Goal: Task Accomplishment & Management: Use online tool/utility

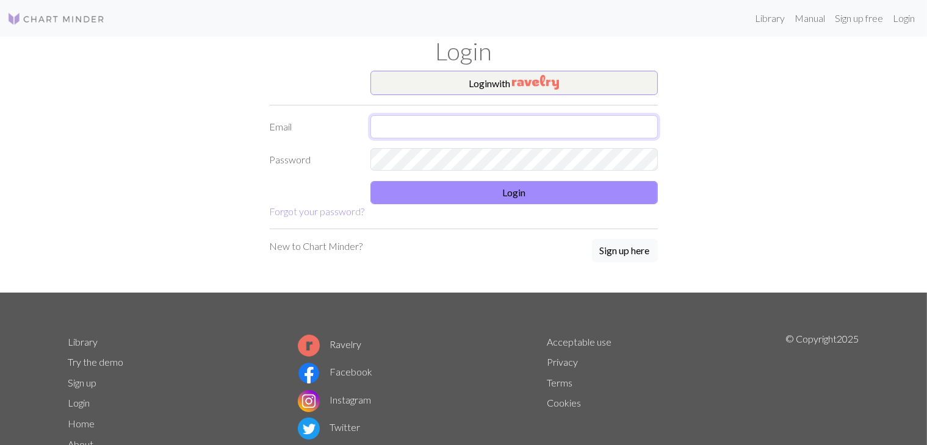
click at [476, 118] on input "text" at bounding box center [513, 126] width 287 height 23
type input "[EMAIL_ADDRESS][DOMAIN_NAME]"
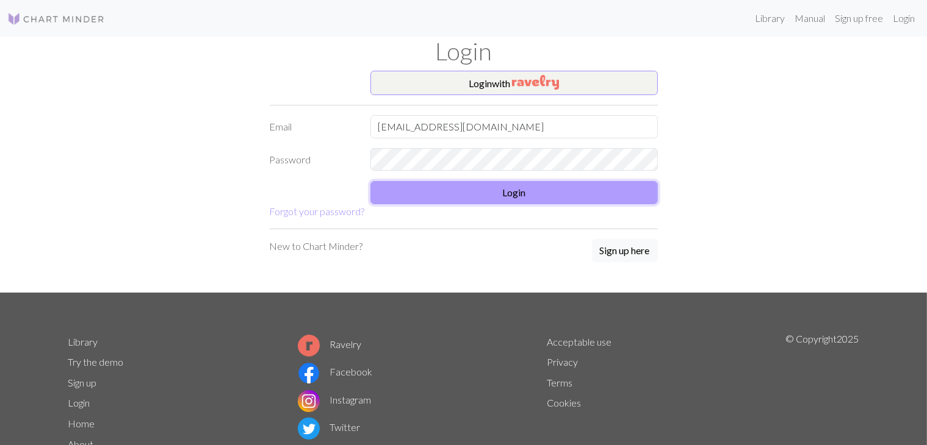
click at [469, 190] on button "Login" at bounding box center [513, 192] width 287 height 23
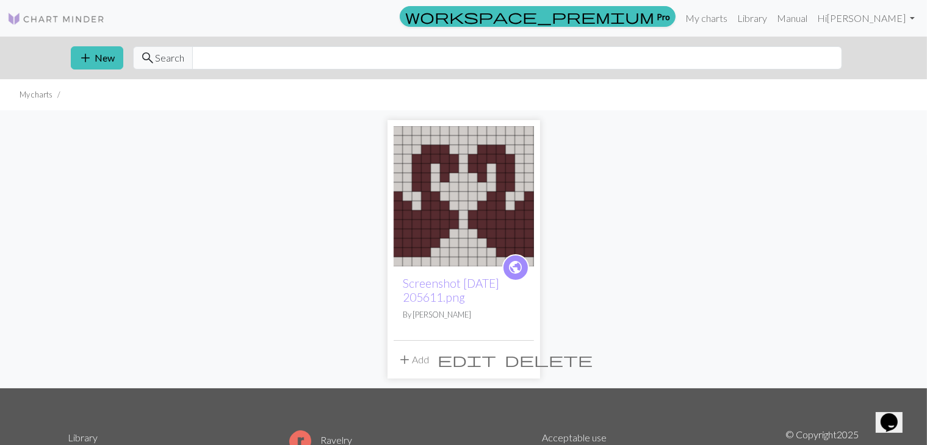
click at [514, 275] on span "public" at bounding box center [515, 267] width 15 height 19
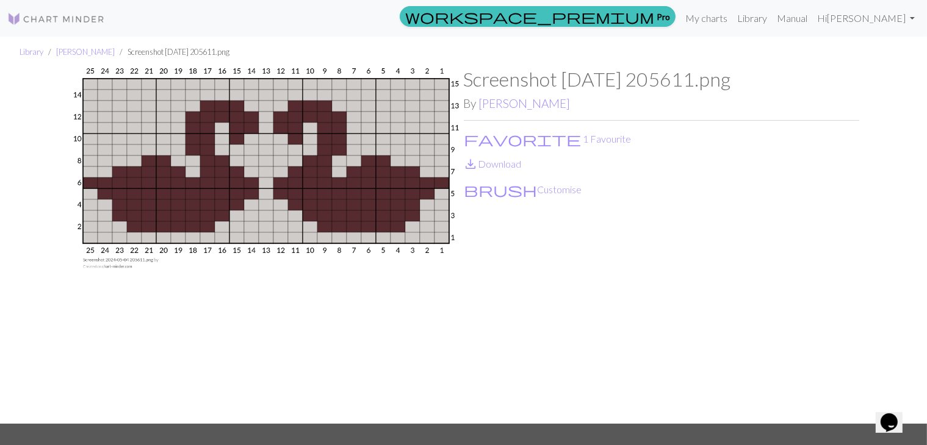
click at [61, 26] on link at bounding box center [56, 18] width 98 height 22
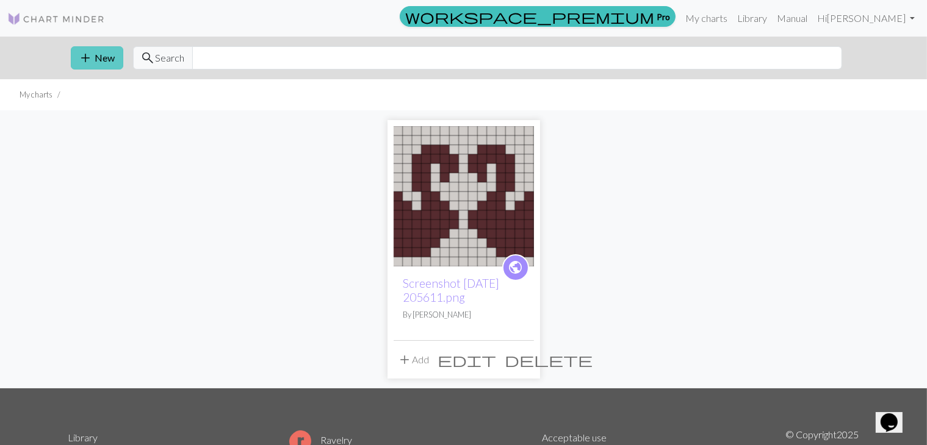
click at [98, 47] on button "add New" at bounding box center [97, 57] width 52 height 23
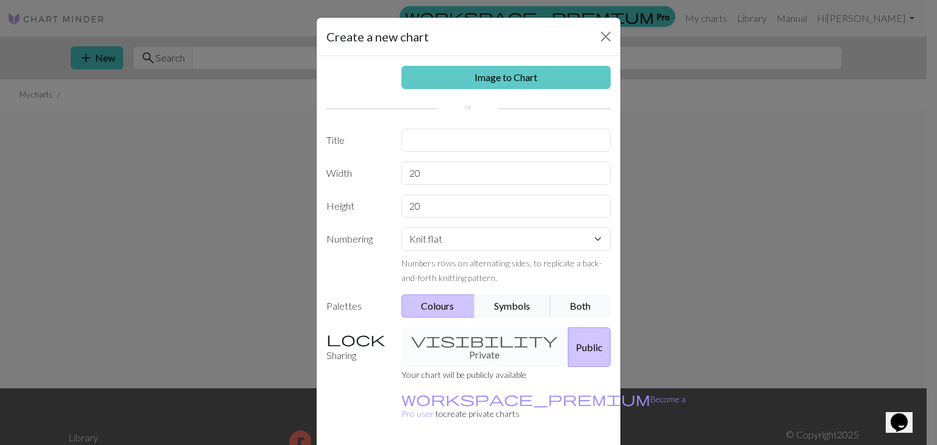
click at [456, 79] on link "Image to Chart" at bounding box center [507, 77] width 210 height 23
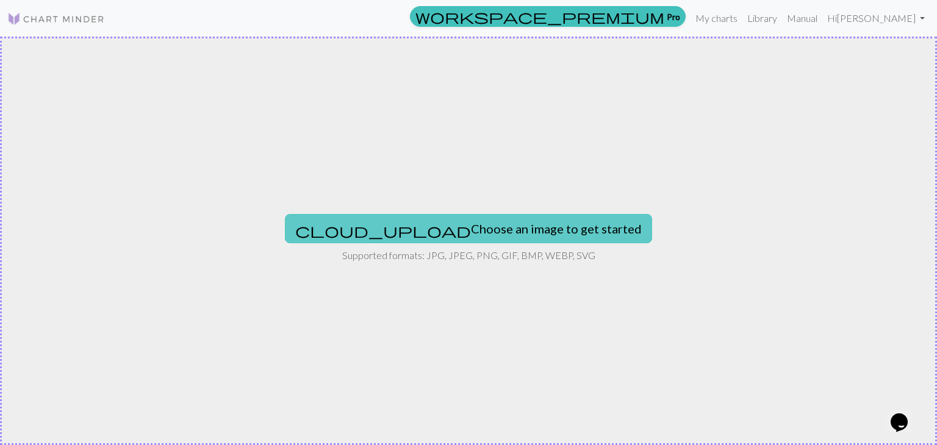
click at [439, 220] on button "cloud_upload Choose an image to get started" at bounding box center [468, 228] width 367 height 29
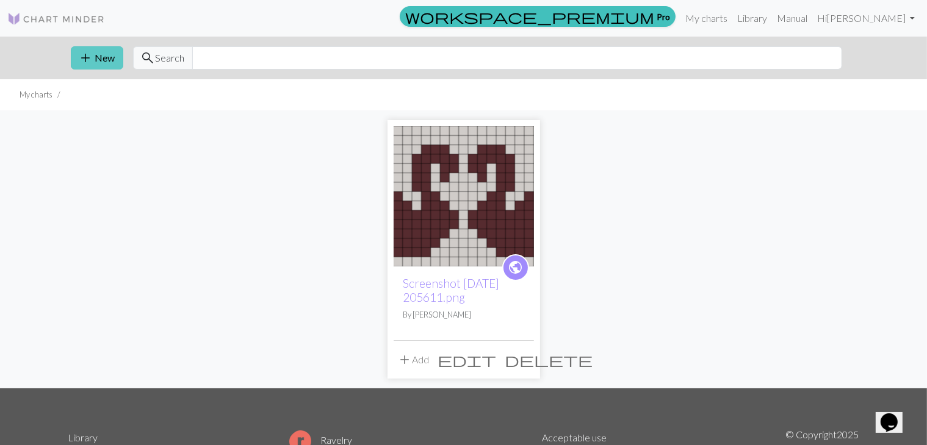
click at [107, 60] on button "add New" at bounding box center [97, 57] width 52 height 23
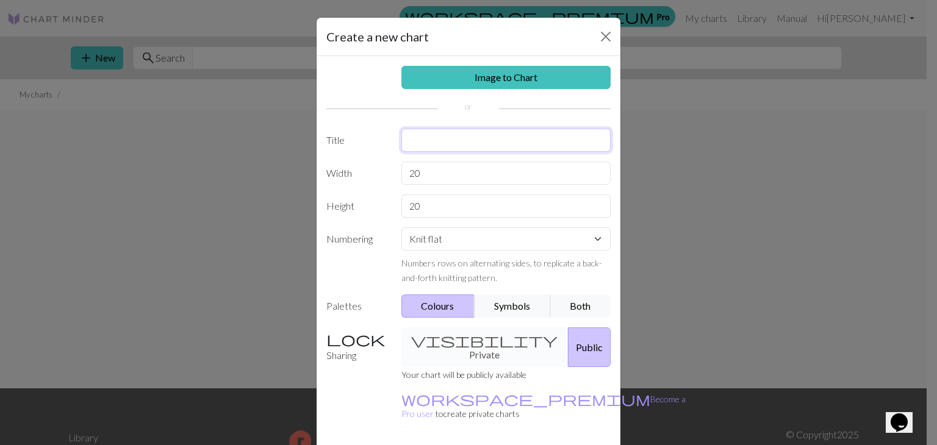
click at [437, 143] on input "text" at bounding box center [507, 140] width 210 height 23
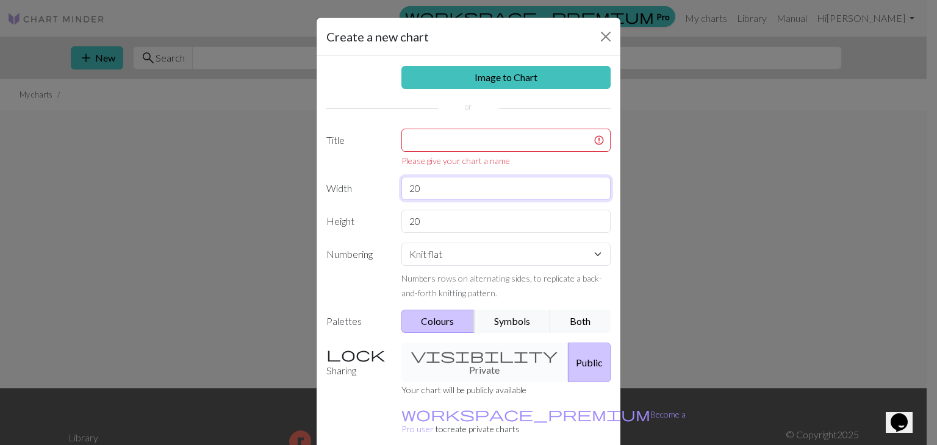
click at [450, 182] on input "20" at bounding box center [507, 188] width 210 height 23
click at [436, 150] on input "text" at bounding box center [507, 140] width 210 height 23
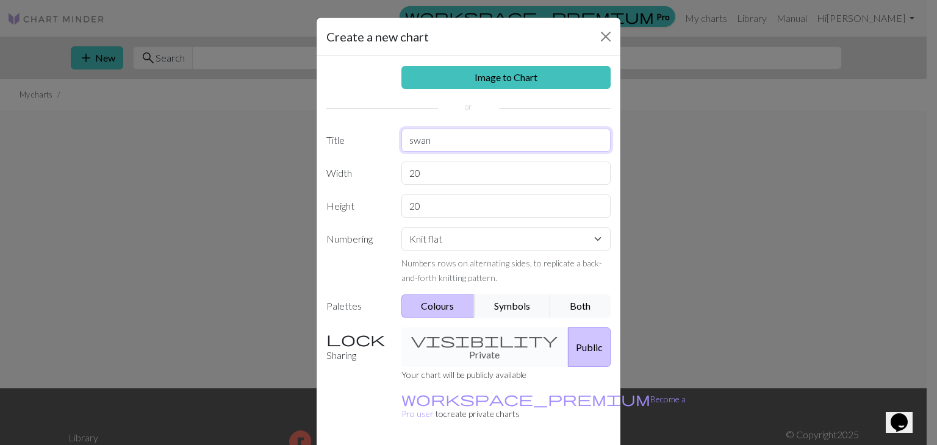
type input "swan"
click at [421, 173] on input "20" at bounding box center [507, 173] width 210 height 23
type input "2"
type input "22"
drag, startPoint x: 442, startPoint y: 203, endPoint x: 370, endPoint y: 207, distance: 71.5
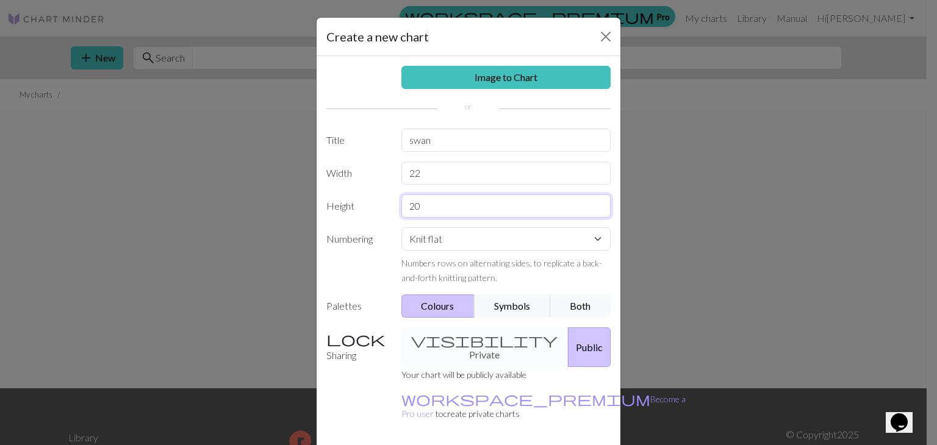
click at [370, 207] on div "Height 20" at bounding box center [468, 206] width 299 height 23
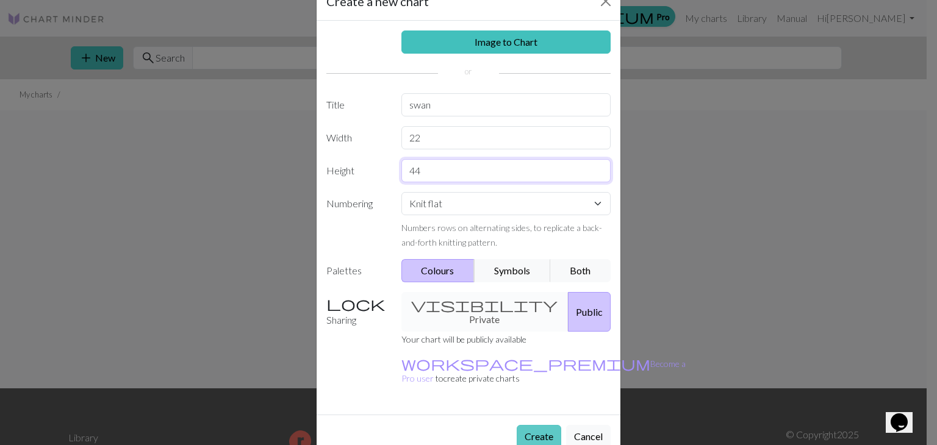
type input "44"
click at [532, 425] on button "Create" at bounding box center [539, 436] width 45 height 23
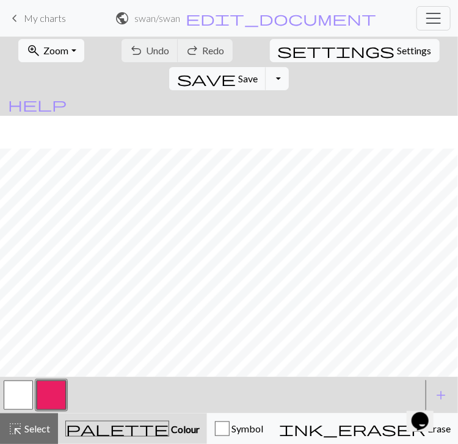
scroll to position [134, 0]
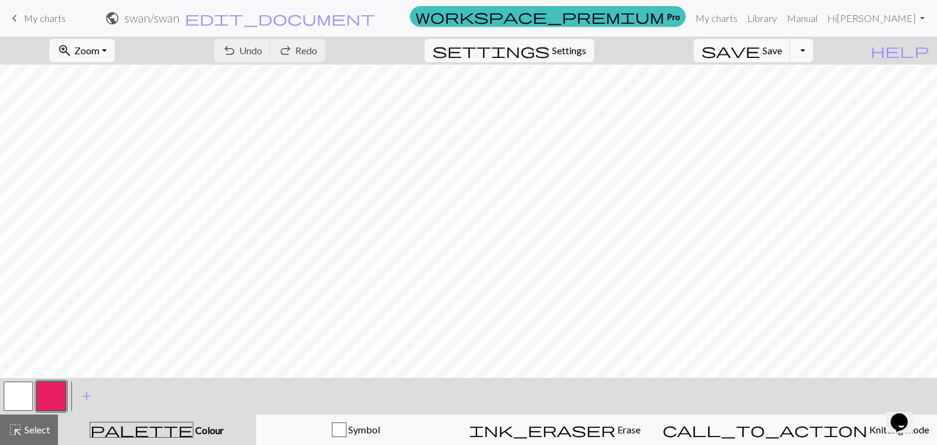
click at [31, 389] on button "button" at bounding box center [18, 396] width 29 height 29
click at [43, 389] on button "button" at bounding box center [51, 396] width 29 height 29
click at [44, 389] on button "button" at bounding box center [51, 396] width 29 height 29
click at [44, 389] on div "Edit colour Name CC1 Use advanced picker workspace_premium Become a Pro user to…" at bounding box center [468, 222] width 937 height 445
click at [43, 407] on button "button" at bounding box center [51, 396] width 29 height 29
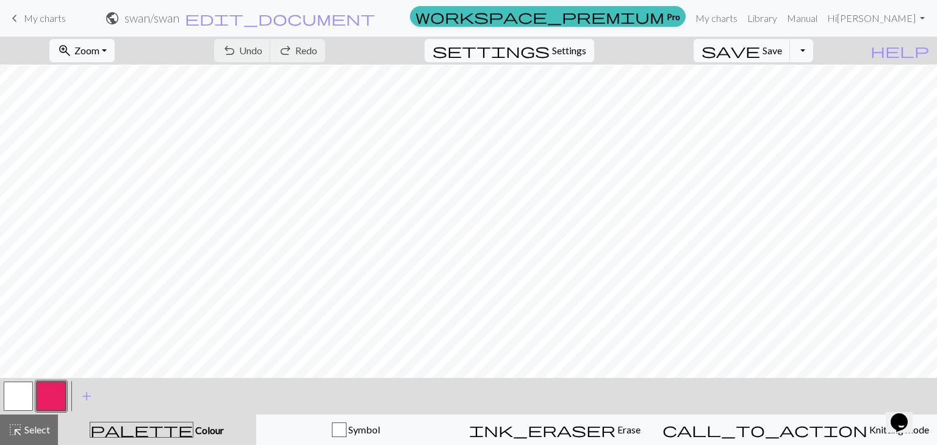
click at [43, 407] on div "Edit colour Name CC1 Use advanced picker workspace_premium Become a Pro user to…" at bounding box center [468, 222] width 937 height 445
click at [138, 433] on div "palette Colour Colour" at bounding box center [157, 430] width 184 height 16
click at [22, 422] on span "highlight_alt" at bounding box center [15, 430] width 15 height 17
click at [61, 384] on button "button" at bounding box center [51, 396] width 29 height 29
click at [61, 384] on div "Edit colour Name CC1 Use advanced picker workspace_premium Become a Pro user to…" at bounding box center [468, 222] width 937 height 445
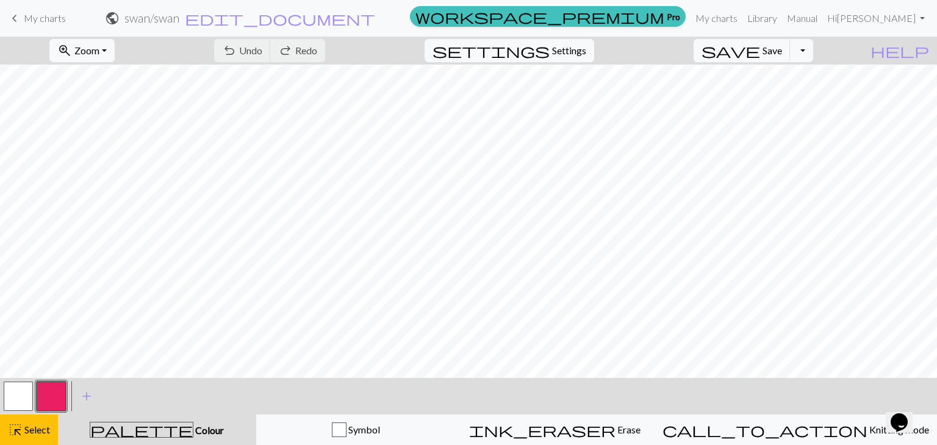
click at [61, 384] on button "button" at bounding box center [51, 396] width 29 height 29
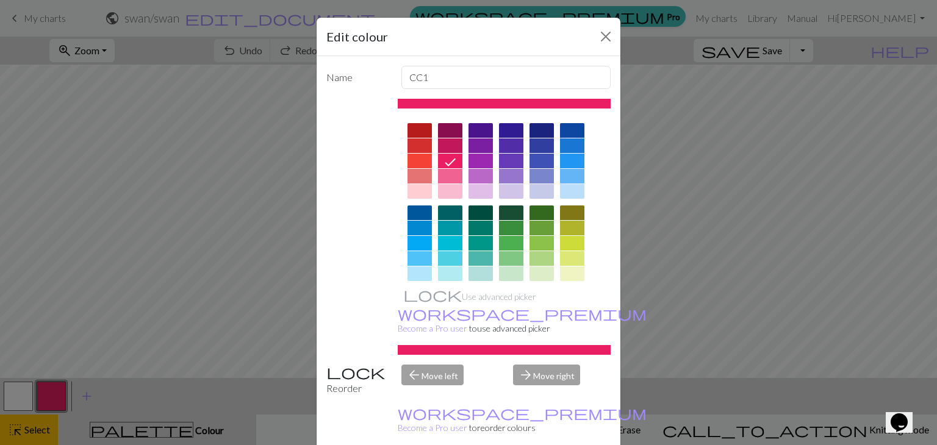
click at [535, 134] on div at bounding box center [542, 130] width 24 height 15
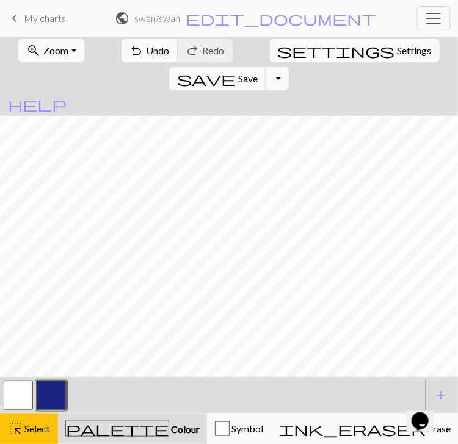
click at [18, 410] on button "button" at bounding box center [18, 395] width 29 height 29
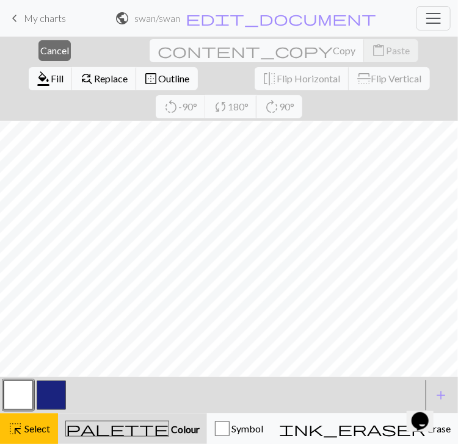
scroll to position [41, 0]
click at [28, 439] on button "highlight_alt Select Select" at bounding box center [29, 429] width 58 height 31
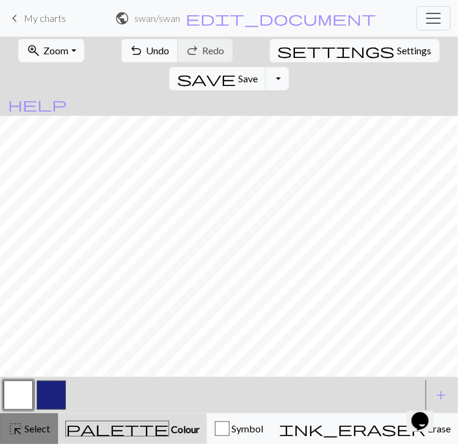
click at [32, 426] on span "Select" at bounding box center [36, 429] width 27 height 12
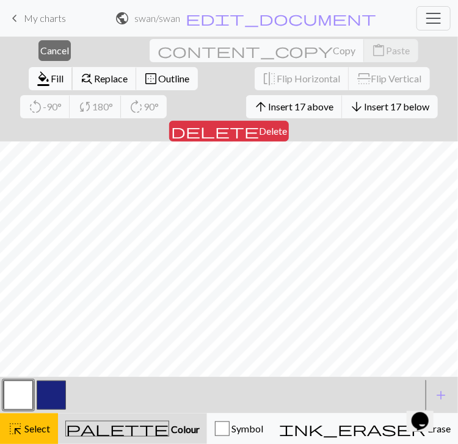
click at [73, 67] on button "format_color_fill Fill" at bounding box center [51, 78] width 44 height 23
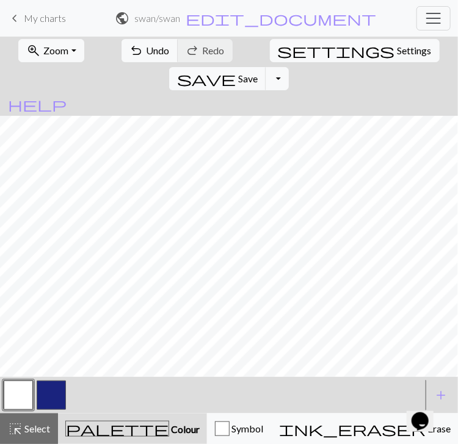
click at [56, 389] on button "button" at bounding box center [51, 395] width 29 height 29
click at [24, 422] on div "highlight_alt Select Select" at bounding box center [29, 429] width 42 height 15
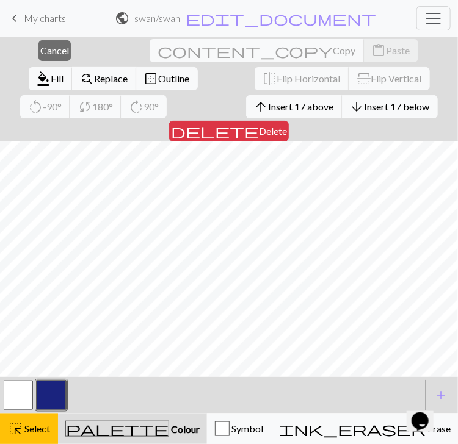
click at [41, 393] on button "button" at bounding box center [51, 395] width 29 height 29
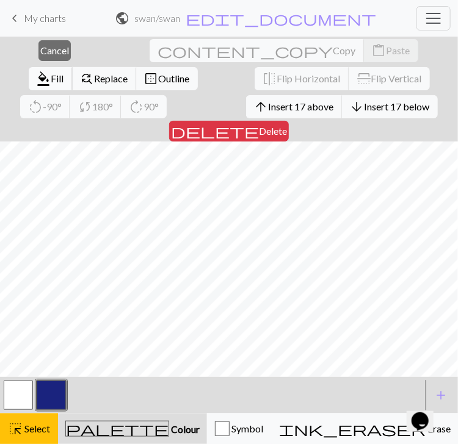
click at [51, 70] on span "format_color_fill" at bounding box center [44, 78] width 15 height 17
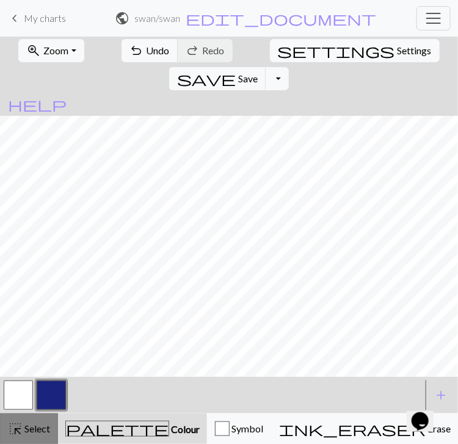
click at [34, 437] on button "highlight_alt Select Select" at bounding box center [29, 429] width 58 height 31
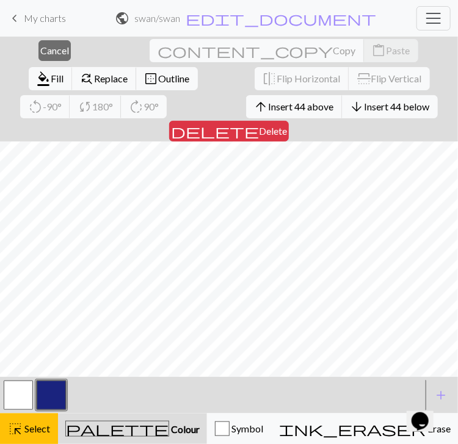
scroll to position [345, 0]
click at [59, 392] on button "button" at bounding box center [51, 395] width 29 height 29
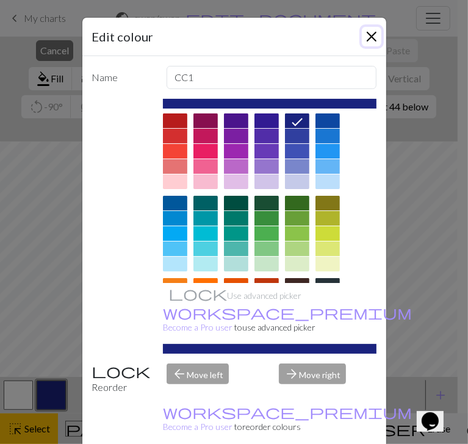
click at [367, 33] on button "Close" at bounding box center [372, 37] width 20 height 20
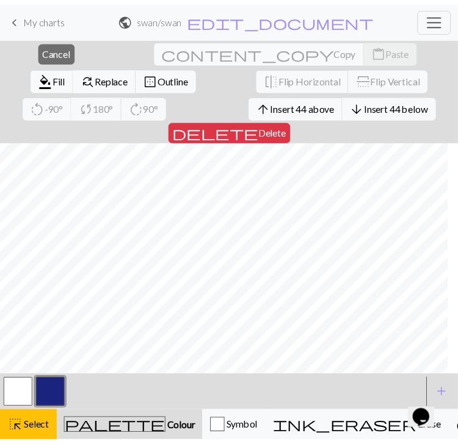
scroll to position [334, 0]
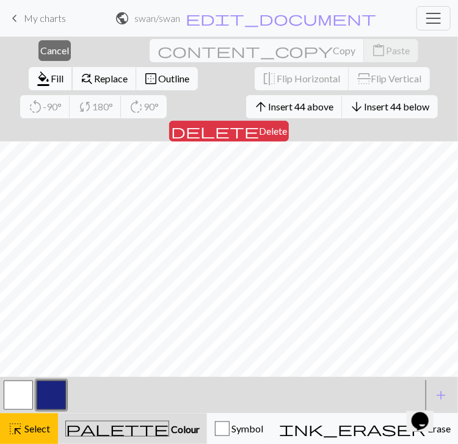
click at [64, 73] on span "Fill" at bounding box center [57, 79] width 13 height 12
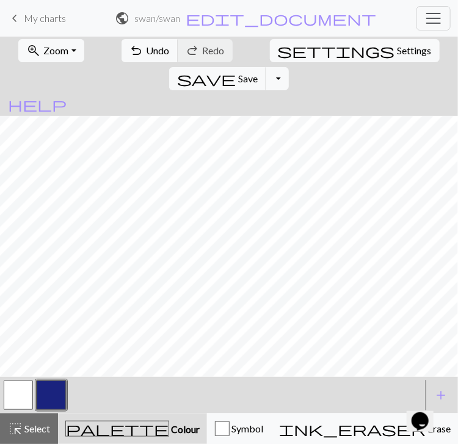
scroll to position [289, 0]
click at [20, 400] on button "button" at bounding box center [18, 395] width 29 height 29
click at [397, 58] on span "Settings" at bounding box center [414, 50] width 34 height 15
select select "aran"
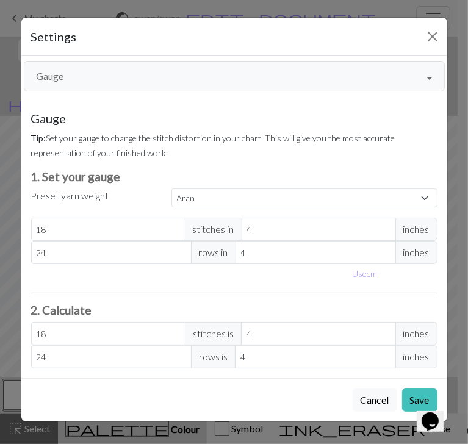
click at [114, 85] on button "Gauge" at bounding box center [234, 76] width 421 height 31
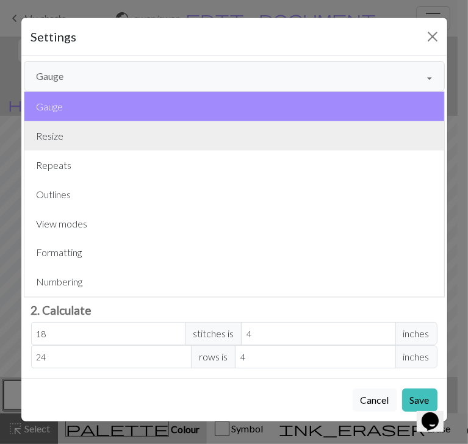
click at [93, 136] on button "Resize" at bounding box center [234, 135] width 420 height 29
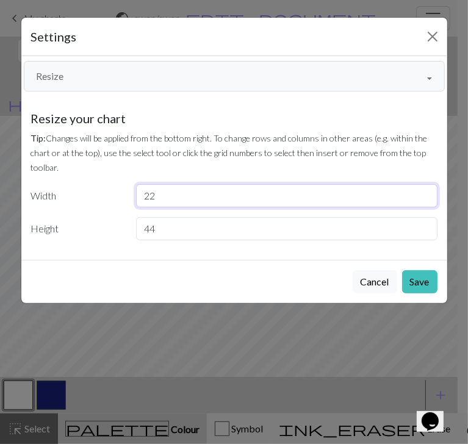
click at [154, 200] on input "22" at bounding box center [286, 195] width 301 height 23
type input "2"
type input "24"
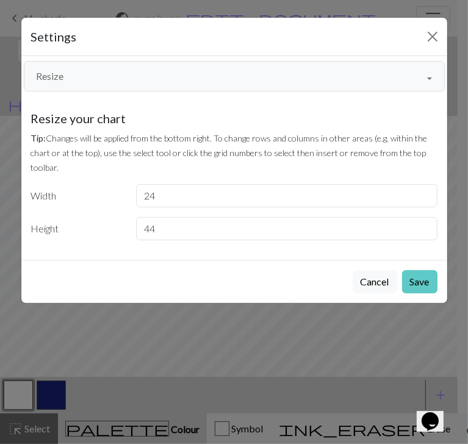
click at [428, 270] on button "Save" at bounding box center [419, 281] width 35 height 23
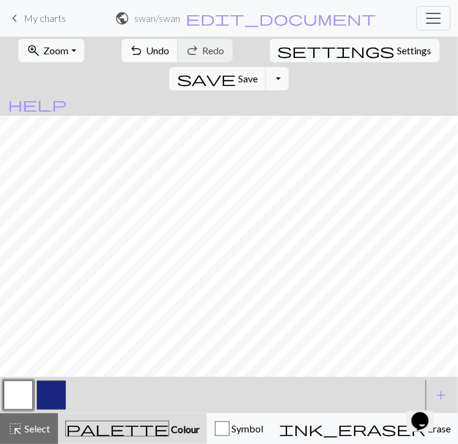
scroll to position [41, 0]
click at [43, 427] on span "Select" at bounding box center [36, 429] width 27 height 12
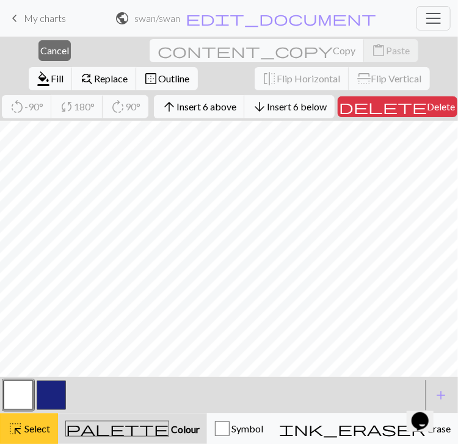
click at [51, 430] on button "highlight_alt Select Select" at bounding box center [29, 429] width 58 height 31
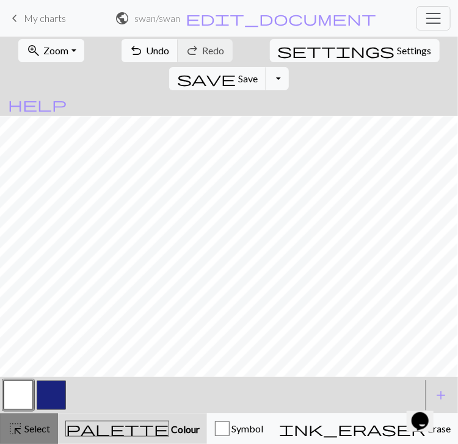
click at [51, 430] on button "highlight_alt Select Select" at bounding box center [29, 429] width 58 height 31
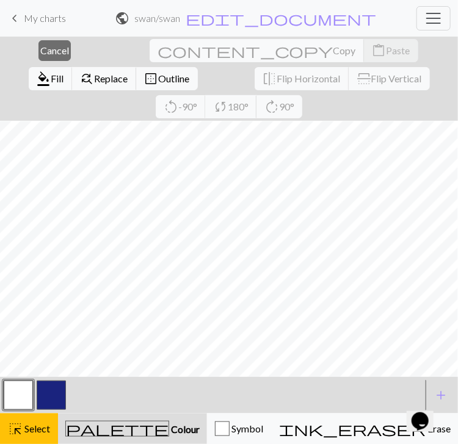
click at [49, 391] on button "button" at bounding box center [51, 395] width 29 height 29
click at [64, 73] on span "Fill" at bounding box center [57, 79] width 13 height 12
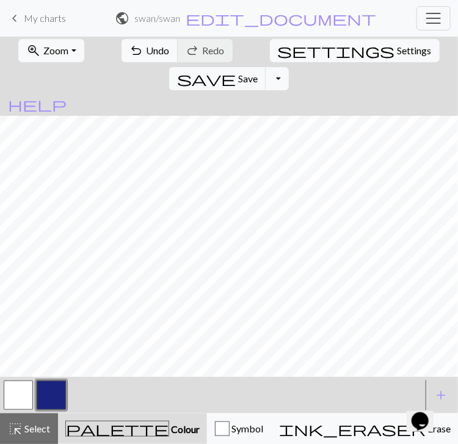
scroll to position [0, 0]
click at [40, 433] on span "Select" at bounding box center [36, 429] width 27 height 12
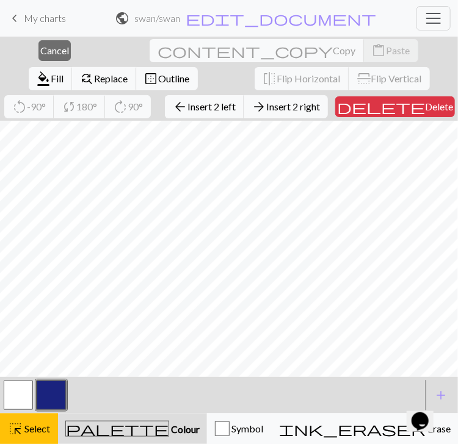
click at [57, 388] on button "button" at bounding box center [51, 395] width 29 height 29
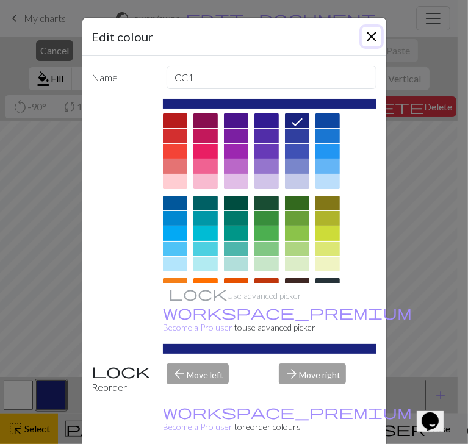
click at [362, 41] on button "Close" at bounding box center [372, 37] width 20 height 20
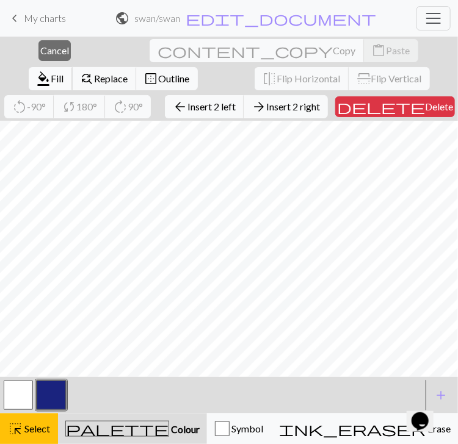
click at [73, 67] on button "format_color_fill Fill" at bounding box center [51, 78] width 44 height 23
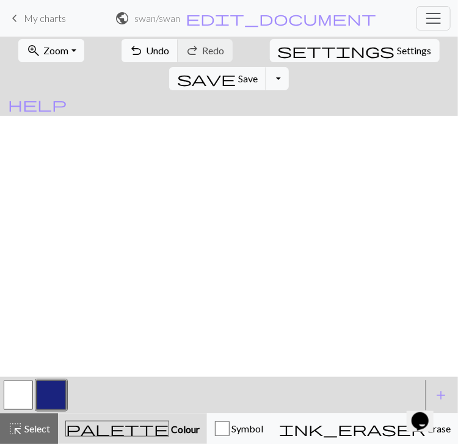
scroll to position [289, 0]
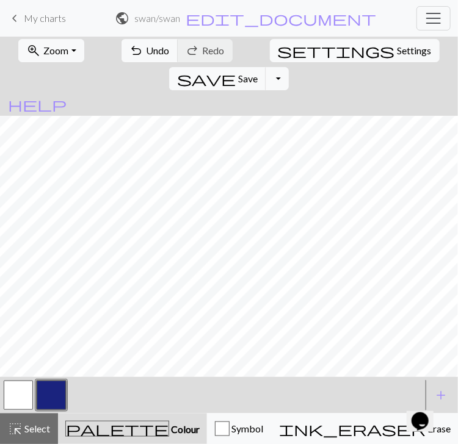
click at [21, 395] on button "button" at bounding box center [18, 395] width 29 height 29
click at [397, 51] on span "Settings" at bounding box center [414, 50] width 34 height 15
select select "aran"
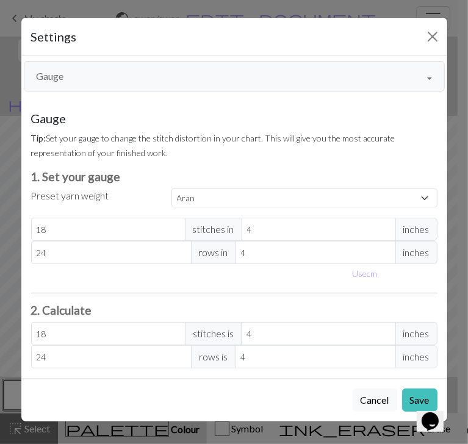
click at [227, 85] on button "Gauge" at bounding box center [234, 76] width 421 height 31
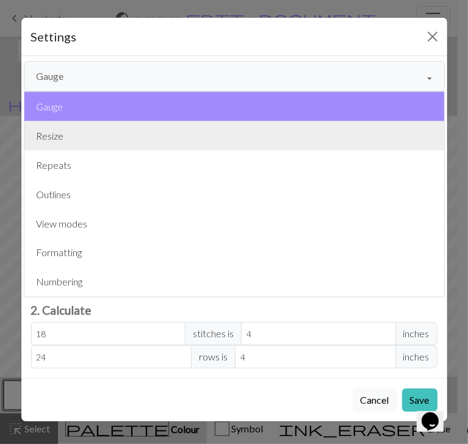
click at [156, 134] on button "Resize" at bounding box center [234, 135] width 420 height 29
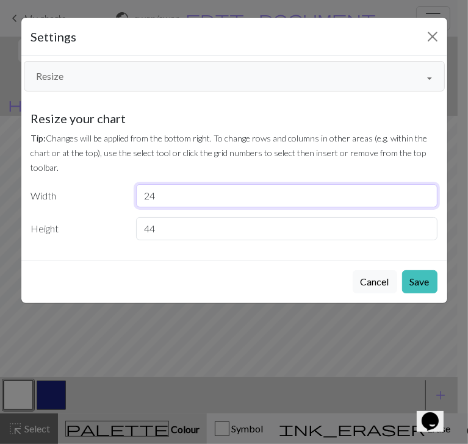
click at [172, 193] on input "24" at bounding box center [286, 195] width 301 height 23
type input "2"
type input "32"
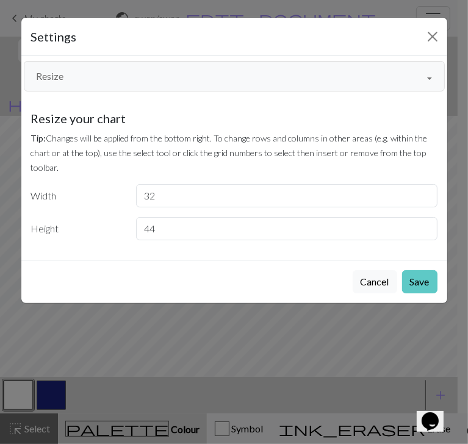
click at [427, 283] on button "Save" at bounding box center [419, 281] width 35 height 23
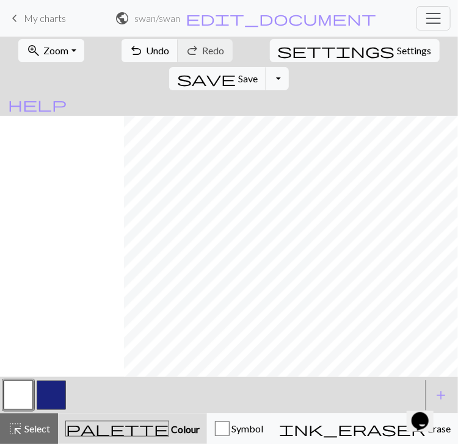
scroll to position [289, 136]
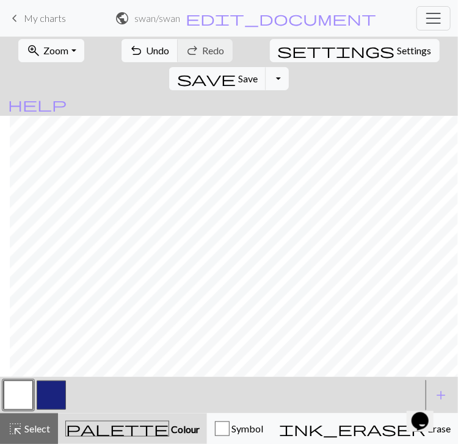
click at [48, 392] on button "button" at bounding box center [51, 395] width 29 height 29
click at [15, 436] on span "highlight_alt" at bounding box center [15, 428] width 15 height 17
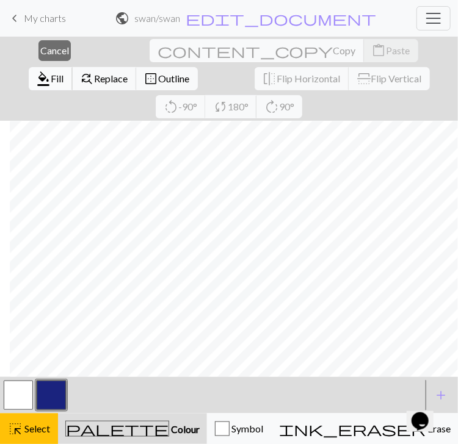
click at [64, 73] on span "Fill" at bounding box center [57, 79] width 13 height 12
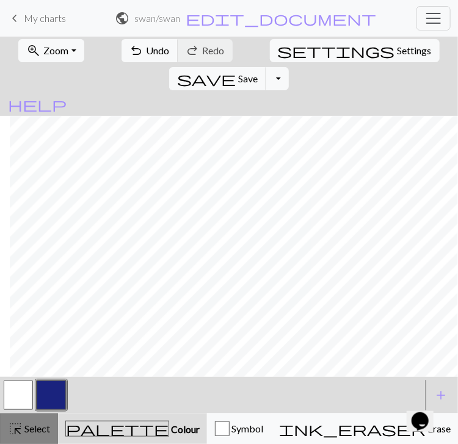
click at [29, 432] on span "Select" at bounding box center [36, 429] width 27 height 12
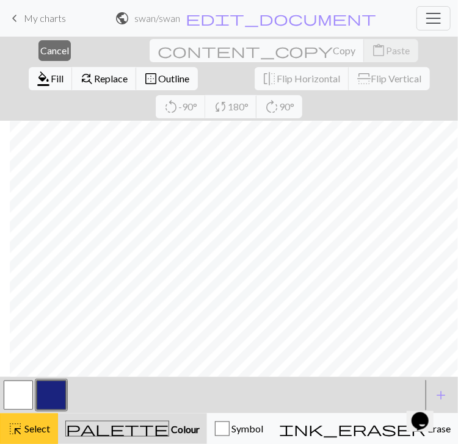
click at [21, 421] on span "highlight_alt" at bounding box center [15, 428] width 15 height 17
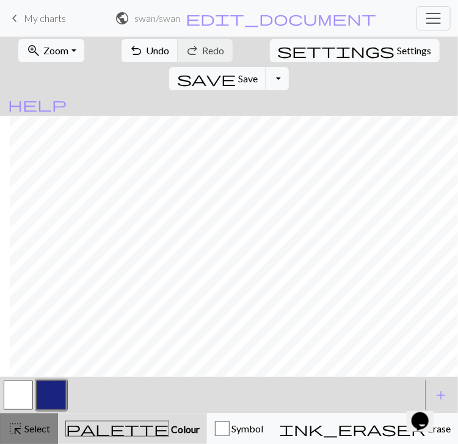
click at [21, 421] on span "highlight_alt" at bounding box center [15, 428] width 15 height 17
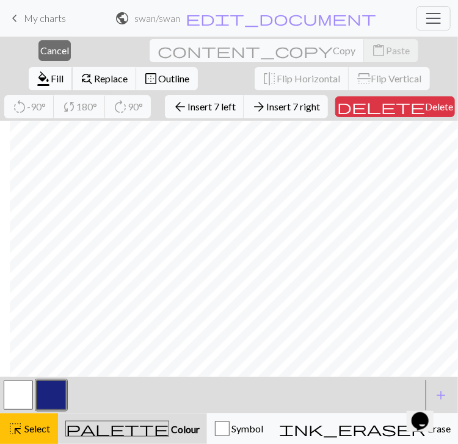
click at [51, 70] on span "format_color_fill" at bounding box center [44, 78] width 15 height 17
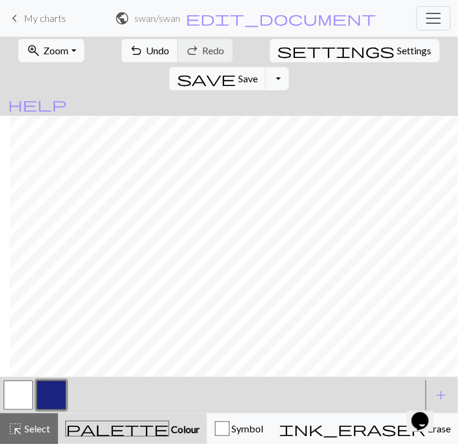
click at [26, 393] on button "button" at bounding box center [18, 395] width 29 height 29
click at [137, 41] on button "undo Undo Undo" at bounding box center [149, 50] width 57 height 23
click at [129, 46] on span "undo" at bounding box center [136, 50] width 15 height 17
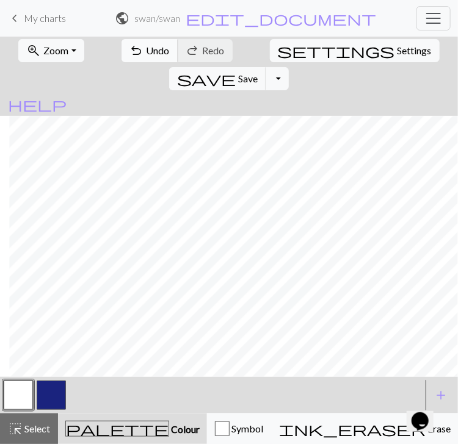
click at [146, 48] on span "Undo" at bounding box center [157, 51] width 23 height 12
click at [129, 49] on span "undo" at bounding box center [136, 50] width 15 height 17
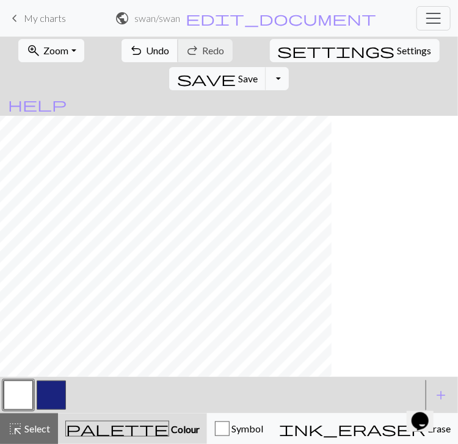
scroll to position [289, 0]
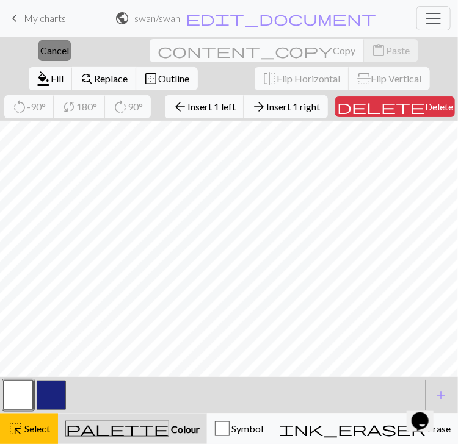
click at [50, 49] on span "Cancel" at bounding box center [54, 51] width 29 height 12
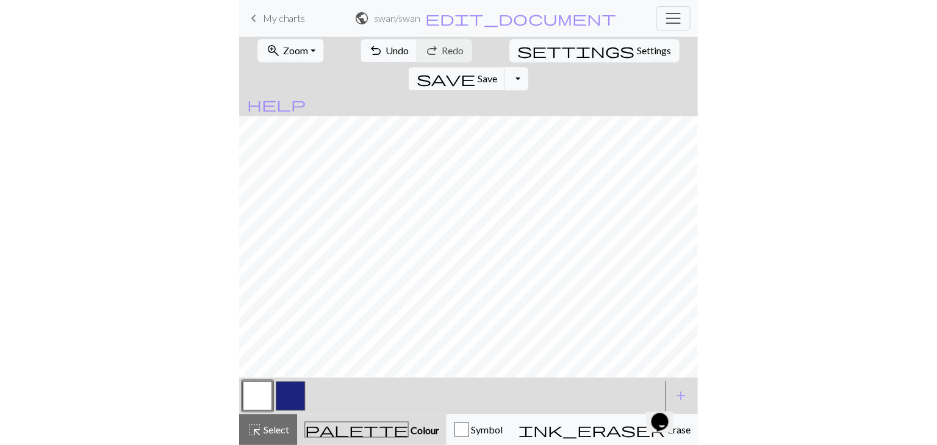
scroll to position [0, 0]
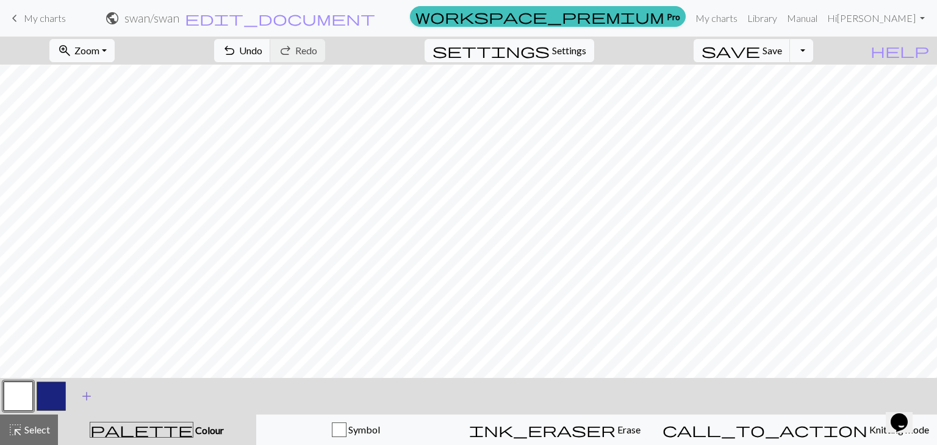
click at [90, 394] on span "add" at bounding box center [86, 396] width 15 height 17
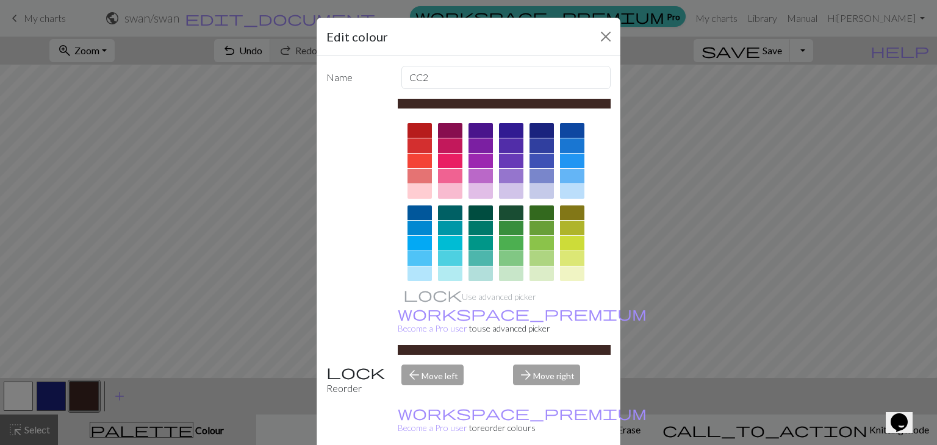
scroll to position [176, 0]
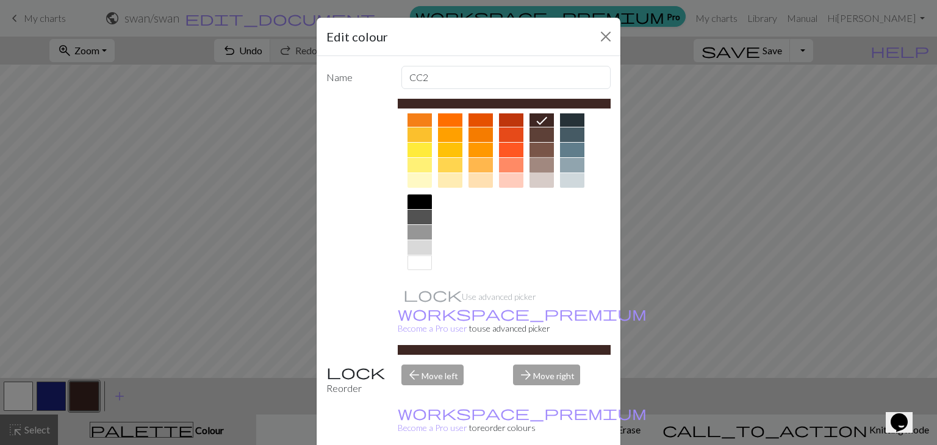
click at [536, 159] on div at bounding box center [542, 165] width 24 height 15
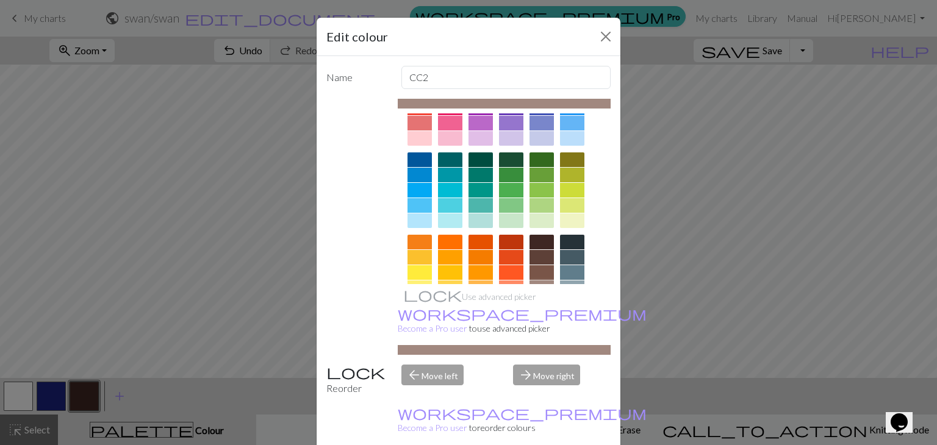
scroll to position [52, 0]
click at [599, 34] on button "Close" at bounding box center [606, 37] width 20 height 20
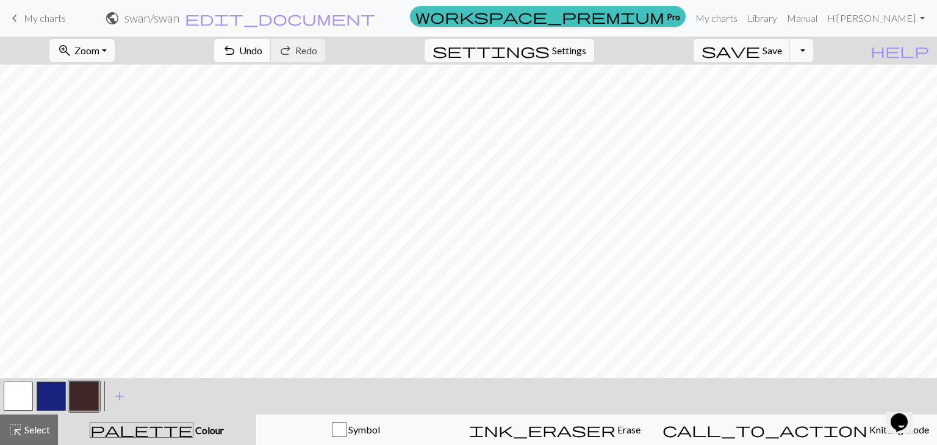
click at [237, 57] on span "undo" at bounding box center [229, 50] width 15 height 17
click at [98, 399] on button "button" at bounding box center [84, 396] width 29 height 29
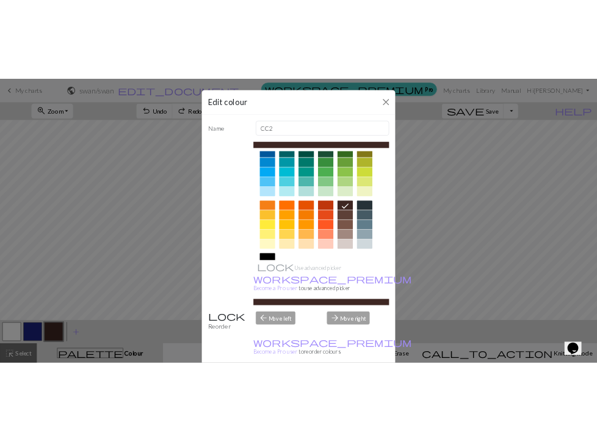
scroll to position [176, 0]
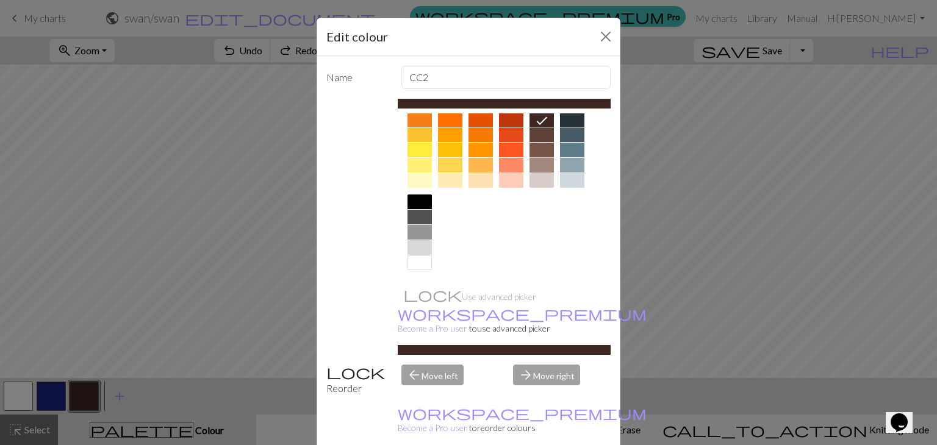
click at [532, 161] on div at bounding box center [542, 165] width 24 height 15
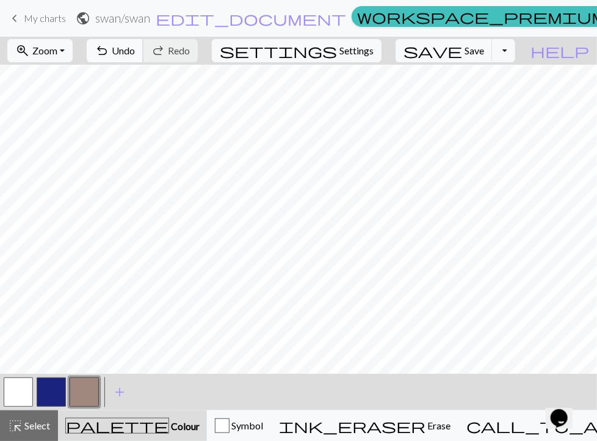
click at [135, 45] on span "Undo" at bounding box center [123, 51] width 23 height 12
click at [165, 47] on span "redo" at bounding box center [158, 50] width 15 height 17
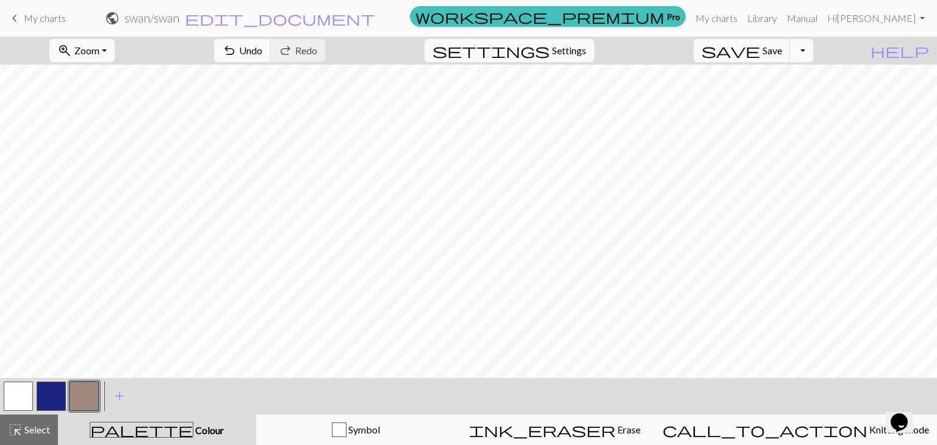
click at [11, 405] on button "button" at bounding box center [18, 396] width 29 height 29
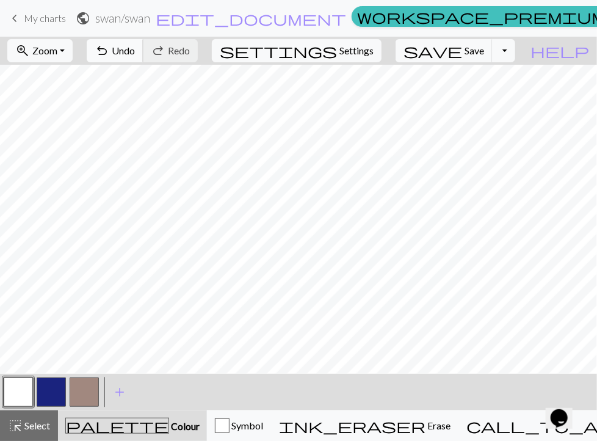
click at [135, 49] on span "Undo" at bounding box center [123, 51] width 23 height 12
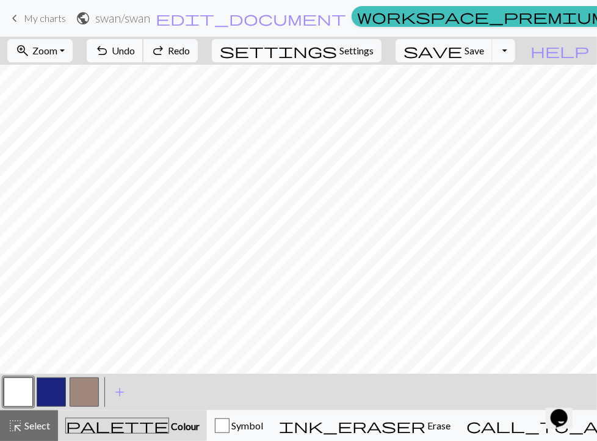
click at [135, 49] on span "Undo" at bounding box center [123, 51] width 23 height 12
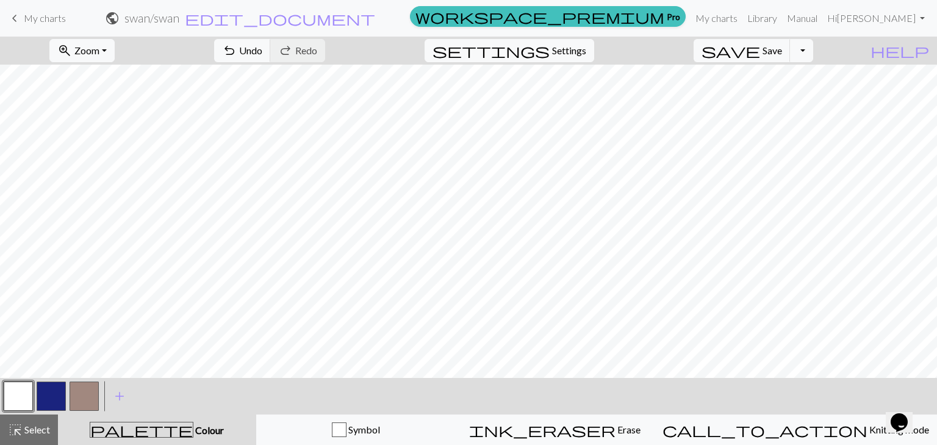
click at [57, 398] on button "button" at bounding box center [51, 396] width 29 height 29
click at [22, 391] on button "button" at bounding box center [18, 396] width 29 height 29
click at [60, 408] on button "button" at bounding box center [51, 396] width 29 height 29
click at [28, 398] on button "button" at bounding box center [18, 396] width 29 height 29
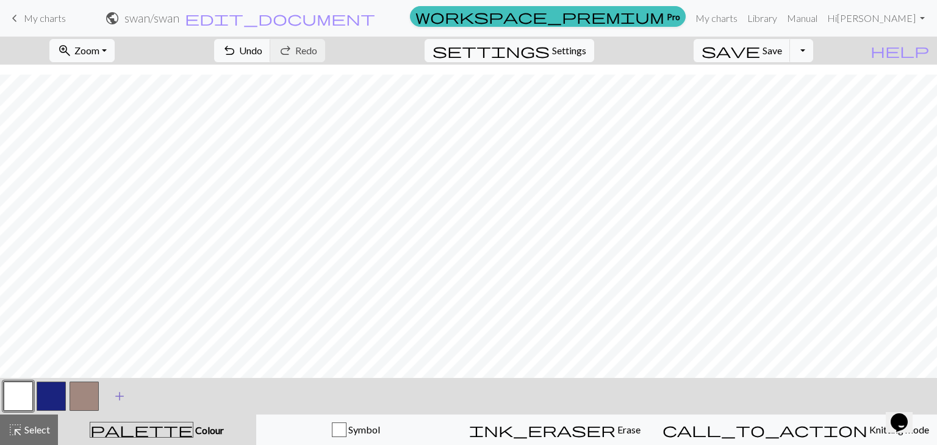
click at [128, 397] on button "add Add a colour" at bounding box center [119, 396] width 31 height 31
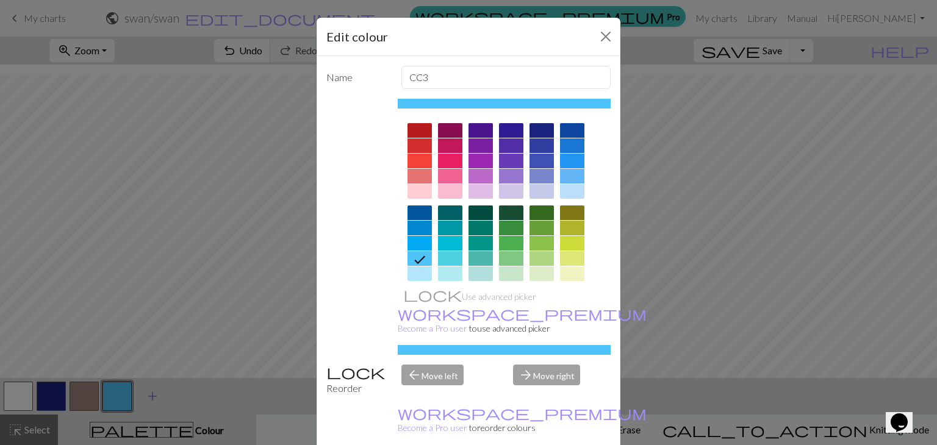
click at [128, 397] on div "Edit colour Name CC3 Use advanced picker workspace_premium Become a Pro user to…" at bounding box center [468, 222] width 937 height 445
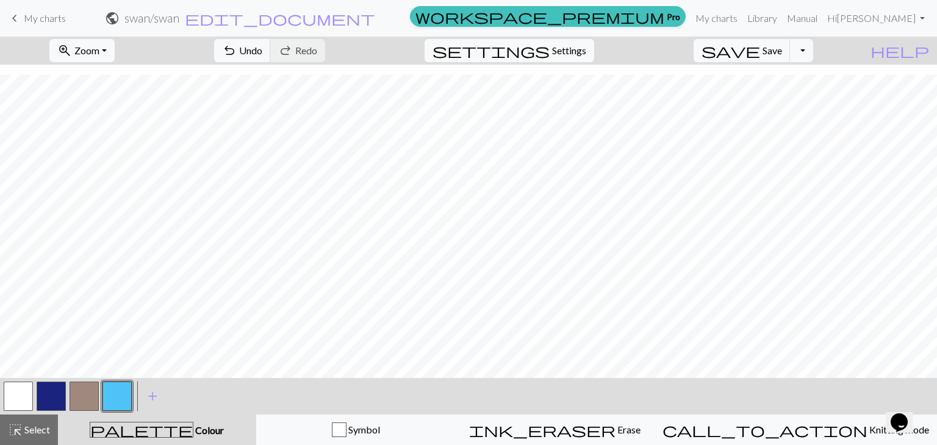
click at [111, 391] on button "button" at bounding box center [117, 396] width 29 height 29
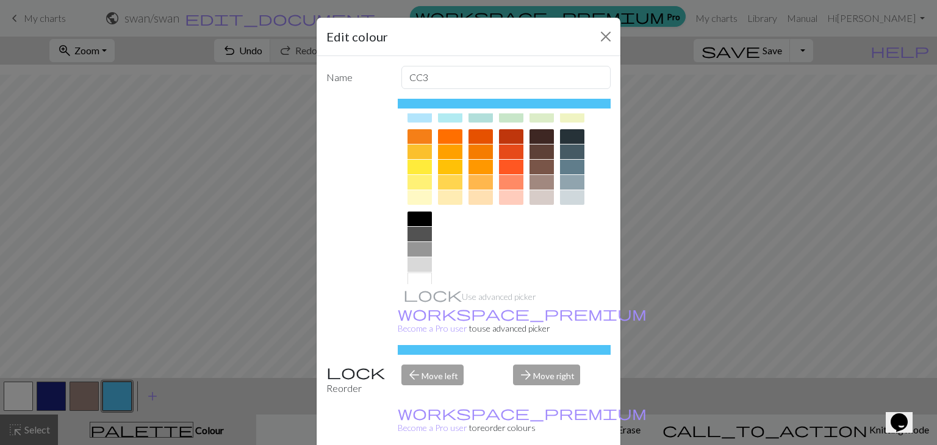
scroll to position [160, 0]
click at [469, 162] on div at bounding box center [481, 165] width 24 height 15
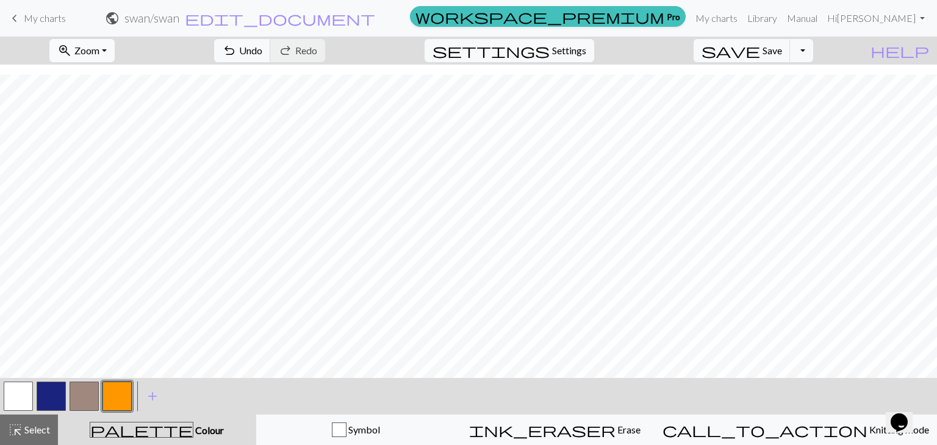
click at [115, 54] on button "zoom_in Zoom Zoom" at bounding box center [81, 50] width 65 height 23
click at [94, 145] on button "50%" at bounding box center [99, 147] width 96 height 20
click at [9, 392] on button "button" at bounding box center [18, 396] width 29 height 29
click at [61, 391] on button "button" at bounding box center [51, 396] width 29 height 29
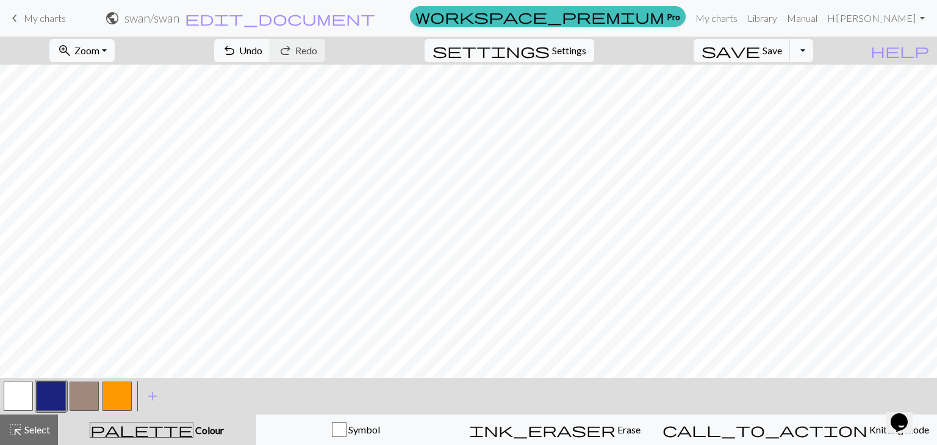
click at [51, 397] on button "button" at bounding box center [51, 396] width 29 height 29
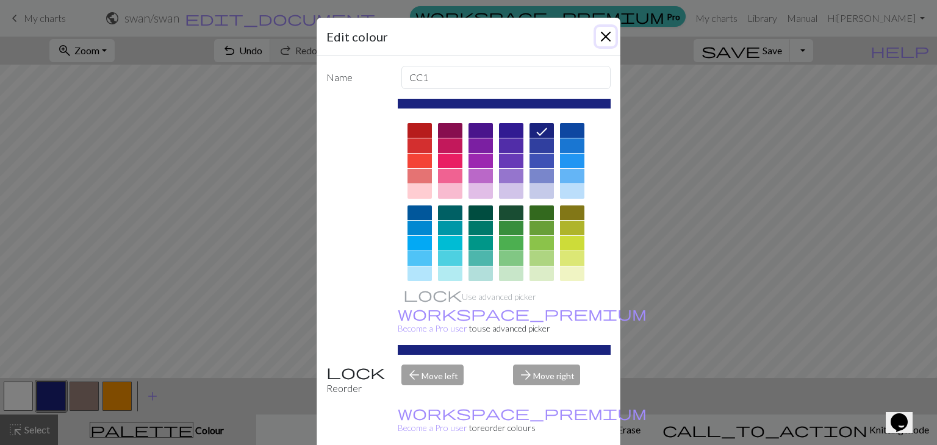
click at [603, 40] on button "Close" at bounding box center [606, 37] width 20 height 20
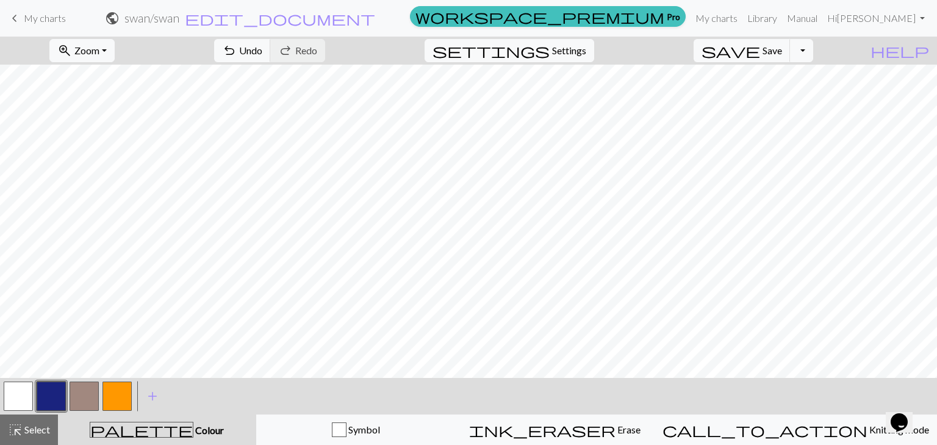
click at [26, 401] on button "button" at bounding box center [18, 396] width 29 height 29
click at [54, 392] on button "button" at bounding box center [51, 396] width 29 height 29
click at [29, 403] on button "button" at bounding box center [18, 396] width 29 height 29
click at [46, 386] on button "button" at bounding box center [51, 396] width 29 height 29
click at [271, 43] on button "undo Undo Undo" at bounding box center [242, 50] width 57 height 23
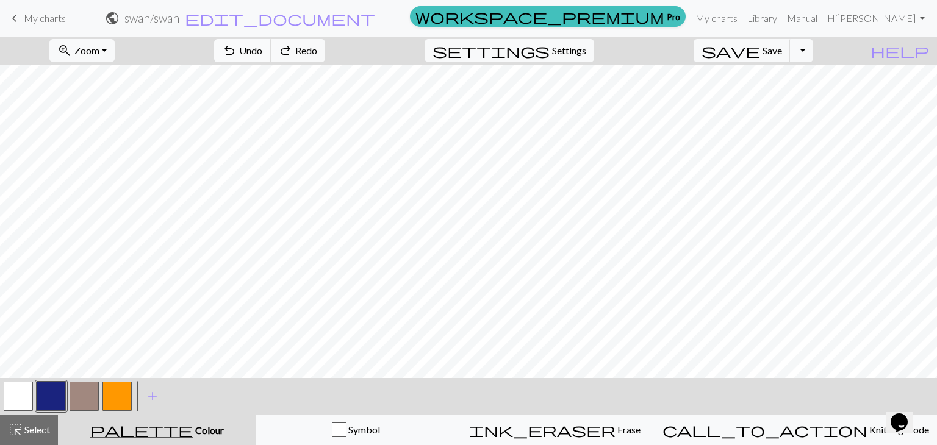
click at [271, 43] on button "undo Undo Undo" at bounding box center [242, 50] width 57 height 23
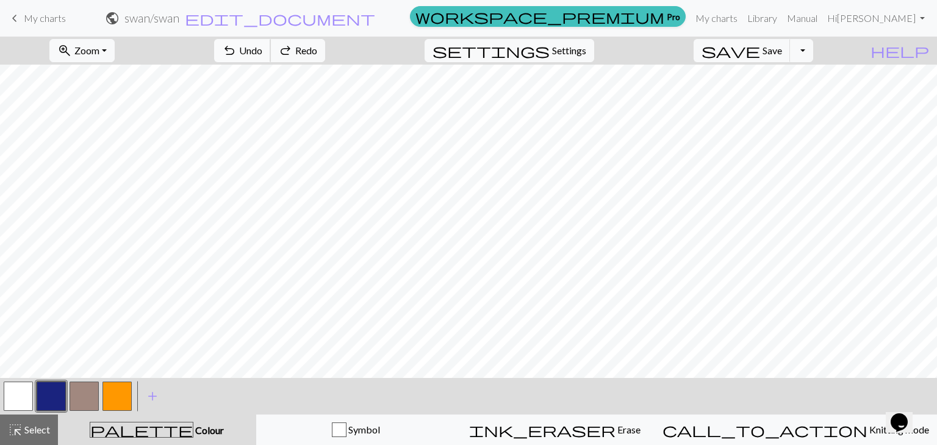
click at [271, 43] on button "undo Undo Undo" at bounding box center [242, 50] width 57 height 23
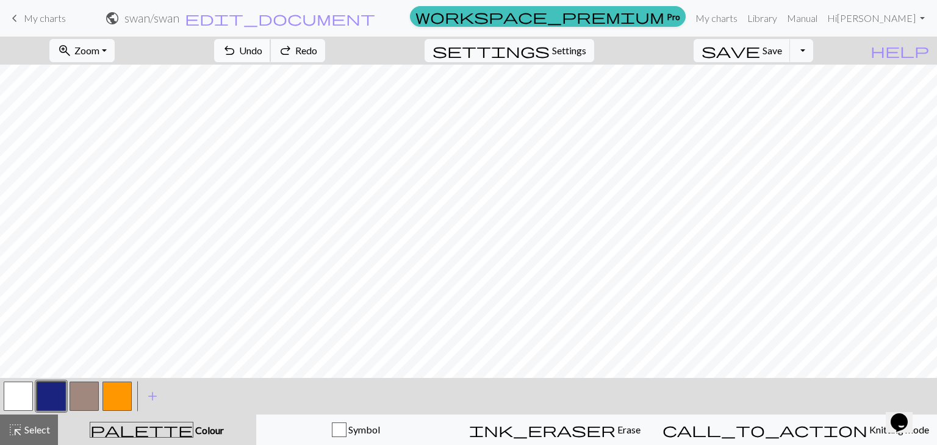
click at [271, 43] on button "undo Undo Undo" at bounding box center [242, 50] width 57 height 23
click at [293, 53] on span "redo" at bounding box center [285, 50] width 15 height 17
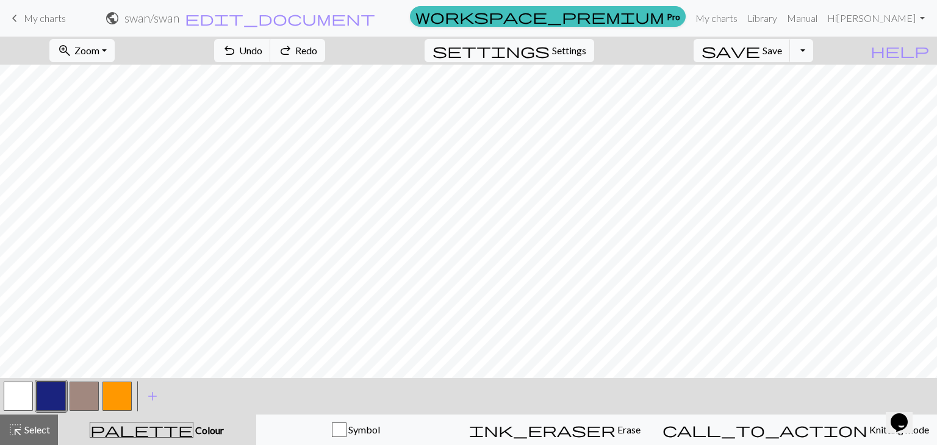
click at [55, 398] on button "button" at bounding box center [51, 396] width 29 height 29
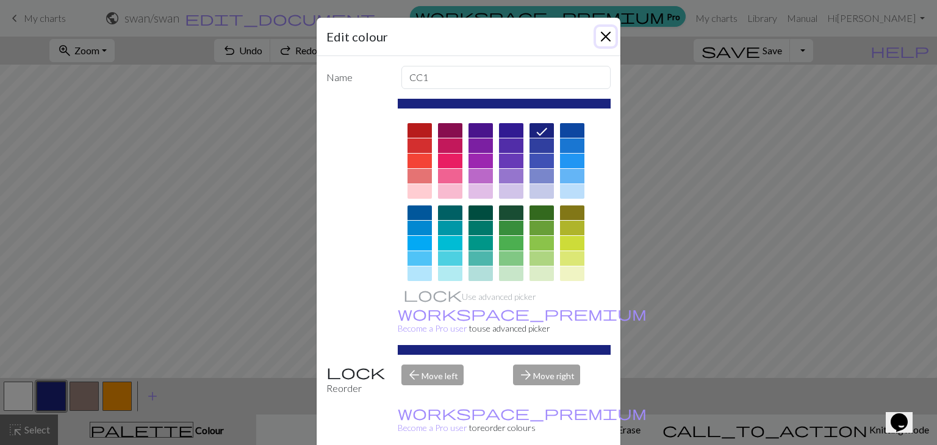
click at [599, 31] on button "Close" at bounding box center [606, 37] width 20 height 20
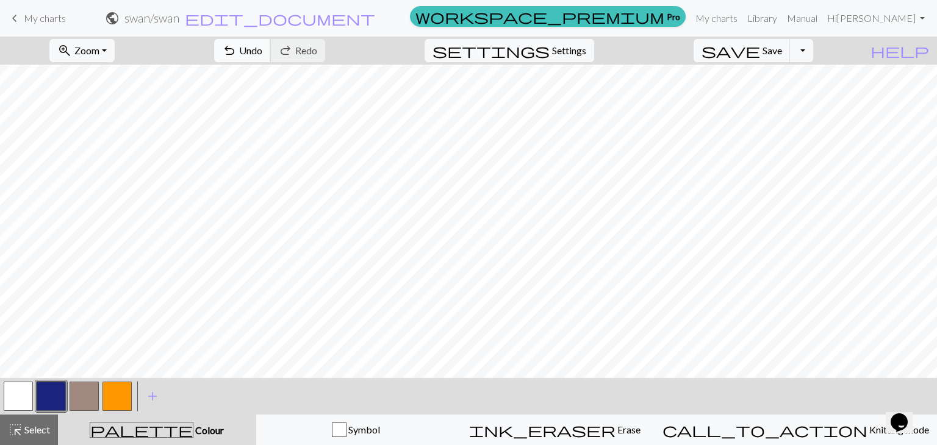
click at [237, 58] on span "undo" at bounding box center [229, 50] width 15 height 17
click at [28, 391] on button "button" at bounding box center [18, 396] width 29 height 29
click at [262, 49] on span "Undo" at bounding box center [250, 51] width 23 height 12
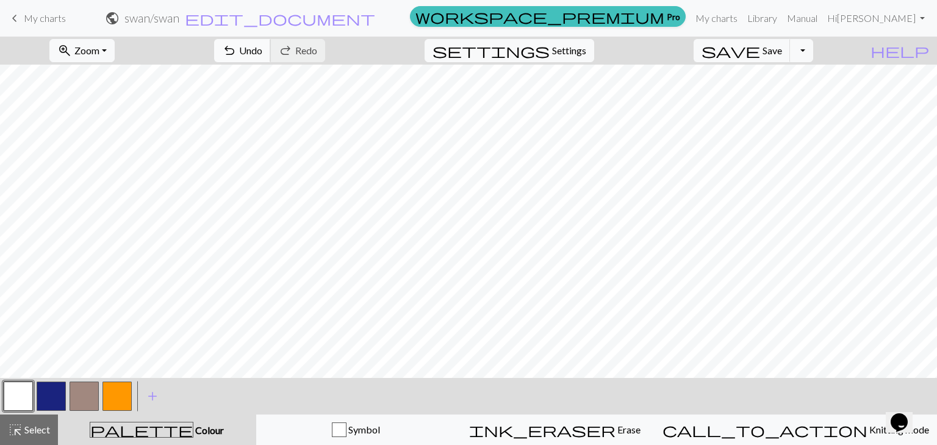
click at [237, 52] on span "undo" at bounding box center [229, 50] width 15 height 17
click at [54, 398] on button "button" at bounding box center [51, 396] width 29 height 29
click at [29, 386] on button "button" at bounding box center [18, 396] width 29 height 29
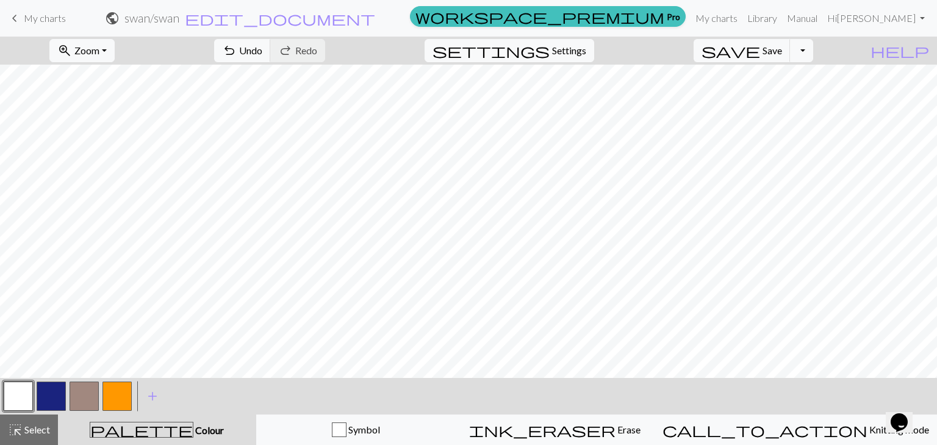
click at [53, 384] on button "button" at bounding box center [51, 396] width 29 height 29
click at [15, 402] on button "button" at bounding box center [18, 396] width 29 height 29
click at [120, 391] on button "button" at bounding box center [117, 396] width 29 height 29
click at [20, 386] on button "button" at bounding box center [18, 396] width 29 height 29
click at [262, 51] on span "Undo" at bounding box center [250, 51] width 23 height 12
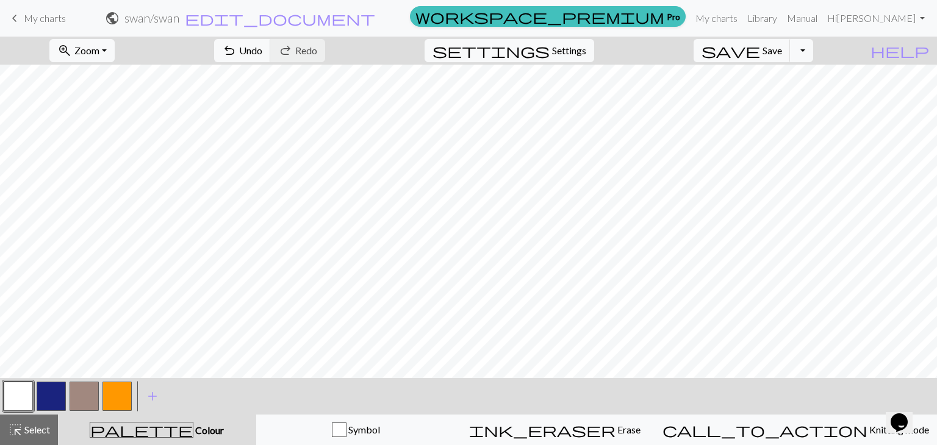
click at [60, 395] on button "button" at bounding box center [51, 396] width 29 height 29
click at [38, 388] on button "button" at bounding box center [51, 396] width 29 height 29
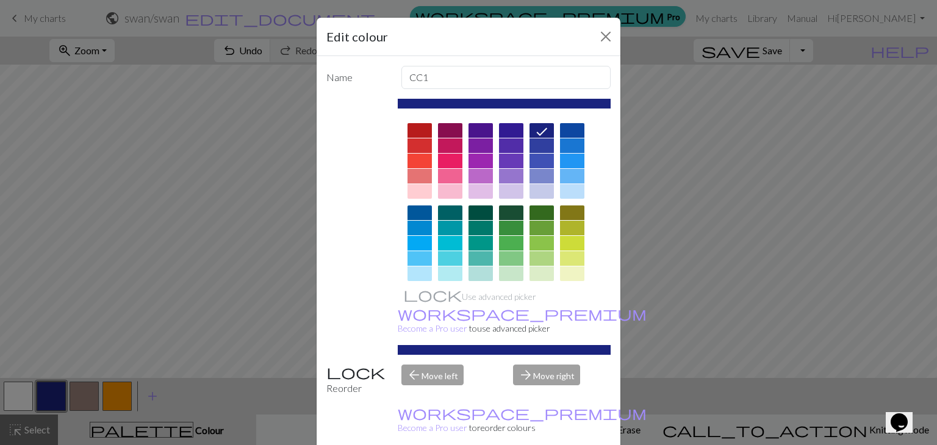
click at [29, 389] on div "Edit colour Name CC1 Use advanced picker workspace_premium Become a Pro user to…" at bounding box center [468, 222] width 937 height 445
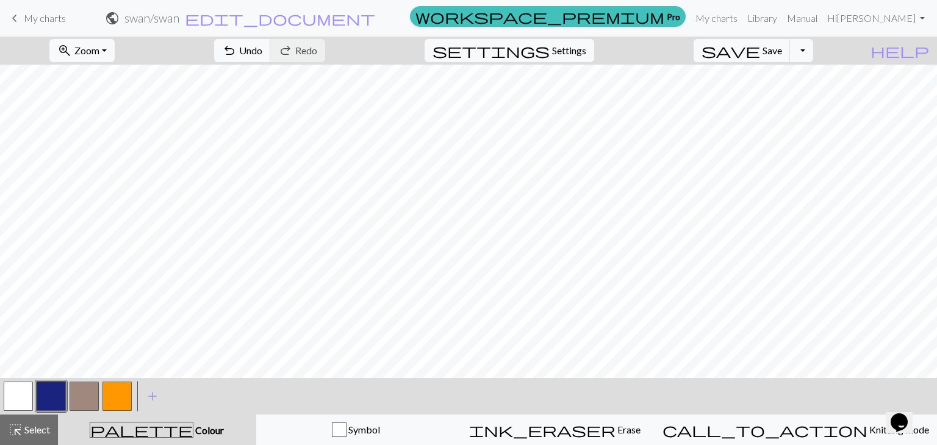
click at [30, 398] on button "button" at bounding box center [18, 396] width 29 height 29
click at [262, 50] on span "Undo" at bounding box center [250, 51] width 23 height 12
click at [40, 391] on button "button" at bounding box center [51, 396] width 29 height 29
click at [55, 400] on button "button" at bounding box center [51, 396] width 29 height 29
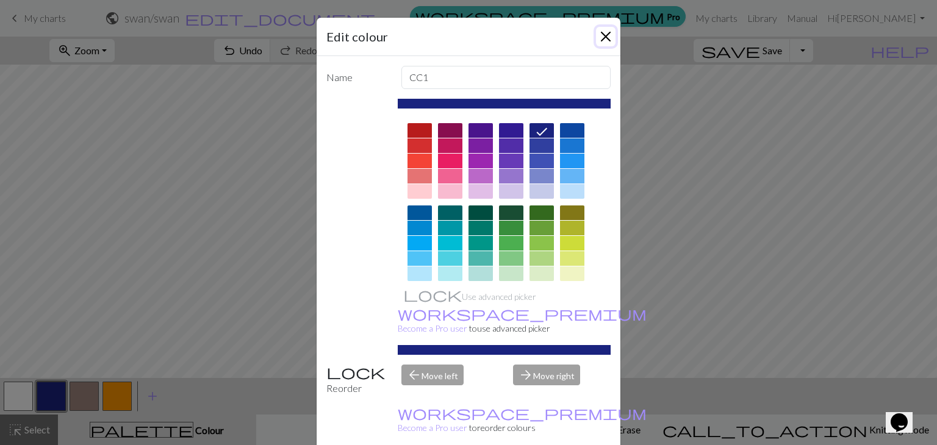
click at [599, 31] on button "Close" at bounding box center [606, 37] width 20 height 20
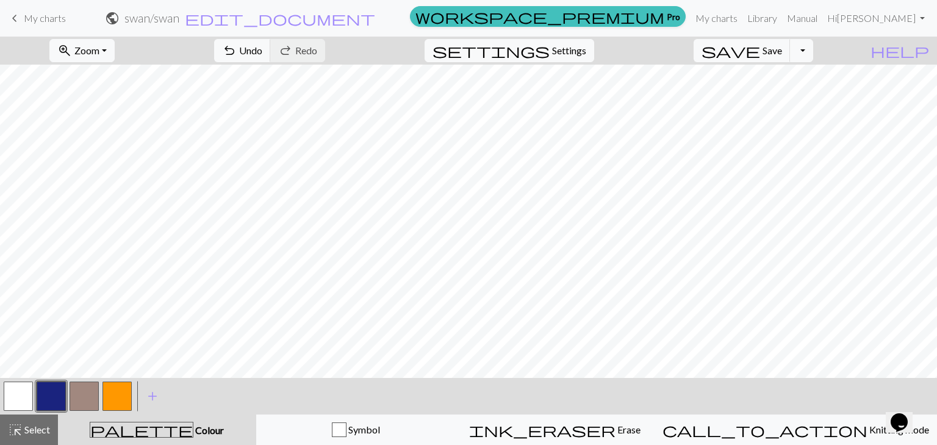
click at [12, 402] on button "button" at bounding box center [18, 396] width 29 height 29
click at [27, 397] on button "button" at bounding box center [18, 396] width 29 height 29
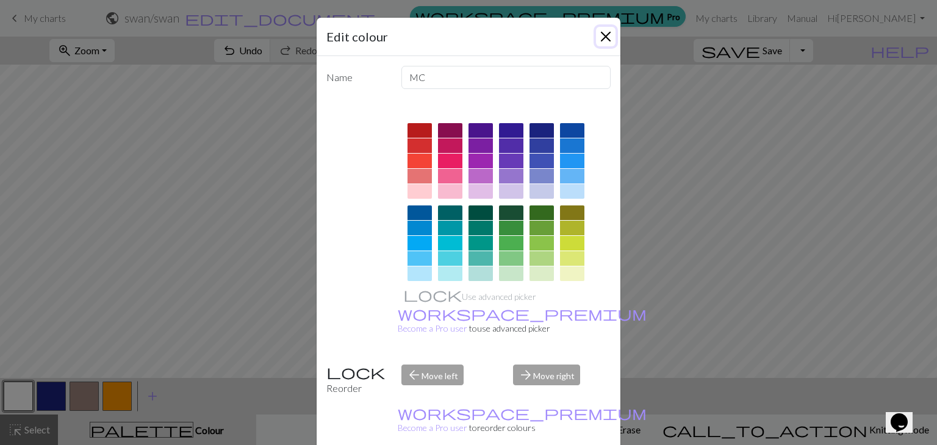
click at [598, 31] on button "Close" at bounding box center [606, 37] width 20 height 20
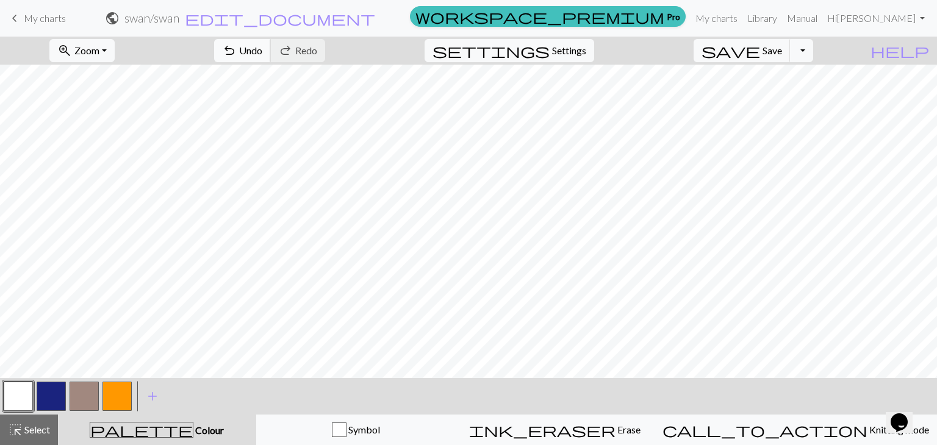
click at [262, 45] on span "Undo" at bounding box center [250, 51] width 23 height 12
click at [52, 398] on button "button" at bounding box center [51, 396] width 29 height 29
click at [262, 47] on span "Undo" at bounding box center [250, 51] width 23 height 12
click at [782, 56] on span "Save" at bounding box center [773, 51] width 20 height 12
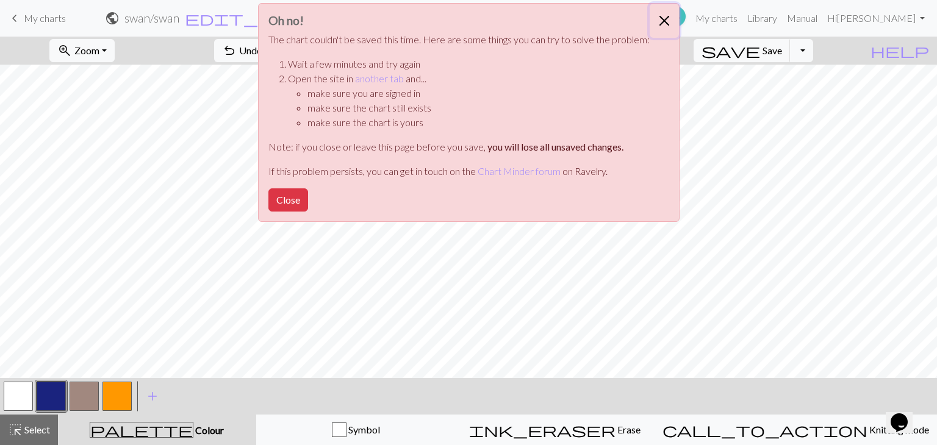
click at [663, 15] on button "Close" at bounding box center [664, 21] width 29 height 34
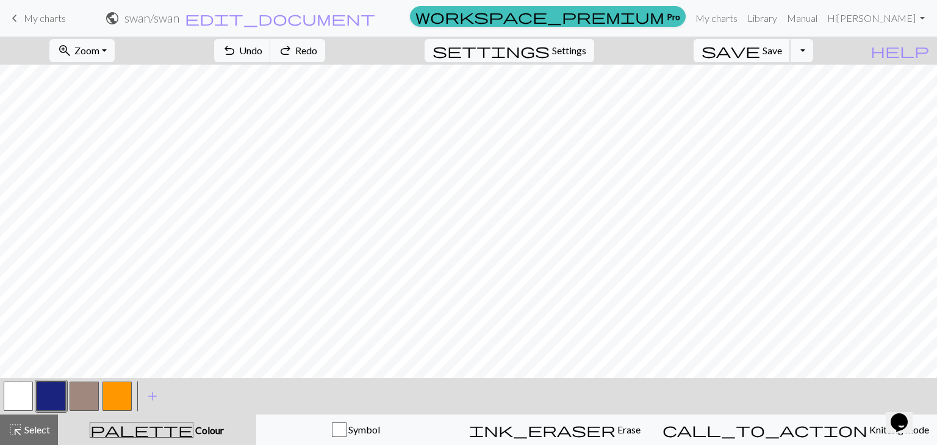
click at [760, 46] on span "save" at bounding box center [731, 50] width 59 height 17
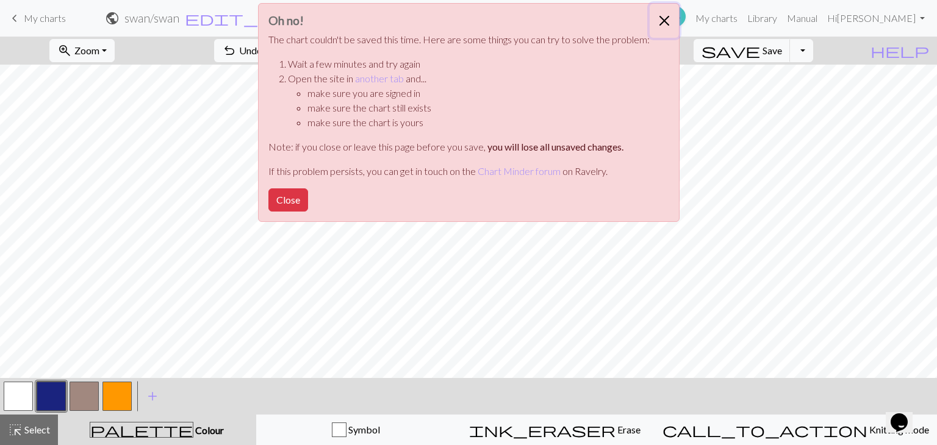
click at [672, 24] on button "Close" at bounding box center [664, 21] width 29 height 34
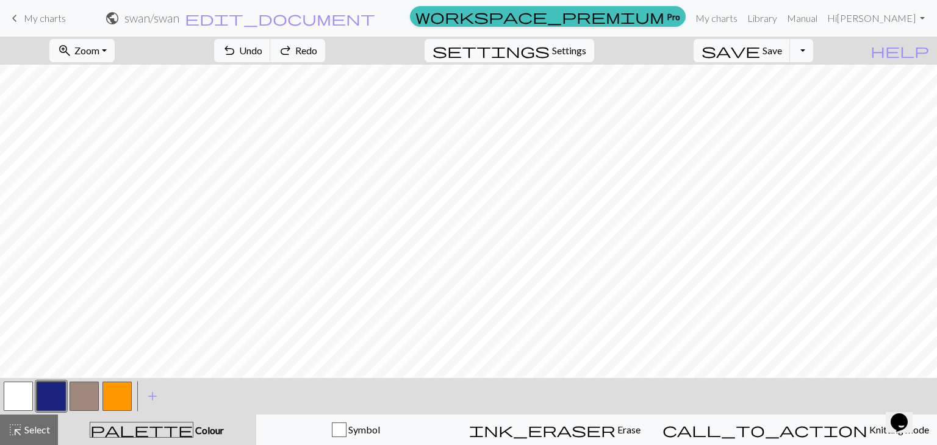
click at [128, 392] on button "button" at bounding box center [117, 396] width 29 height 29
click at [55, 398] on button "button" at bounding box center [51, 396] width 29 height 29
click at [122, 389] on button "button" at bounding box center [117, 396] width 29 height 29
click at [38, 385] on button "button" at bounding box center [51, 396] width 29 height 29
click at [51, 395] on button "button" at bounding box center [51, 396] width 29 height 29
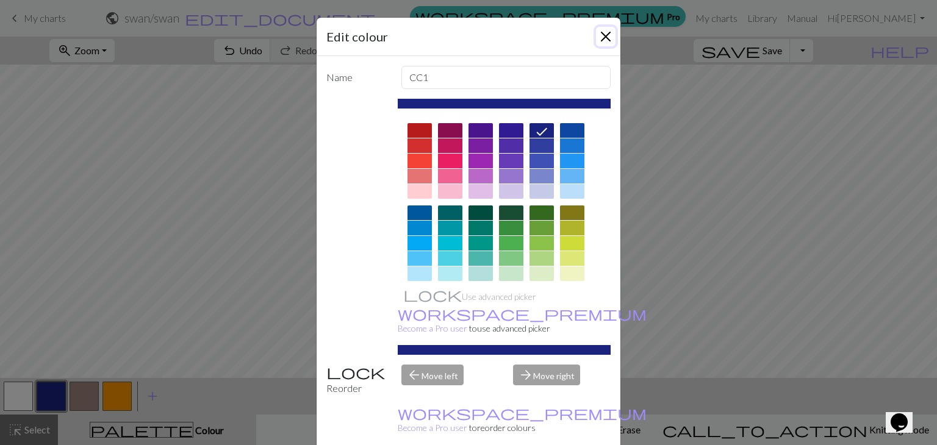
click at [601, 27] on button "Close" at bounding box center [606, 37] width 20 height 20
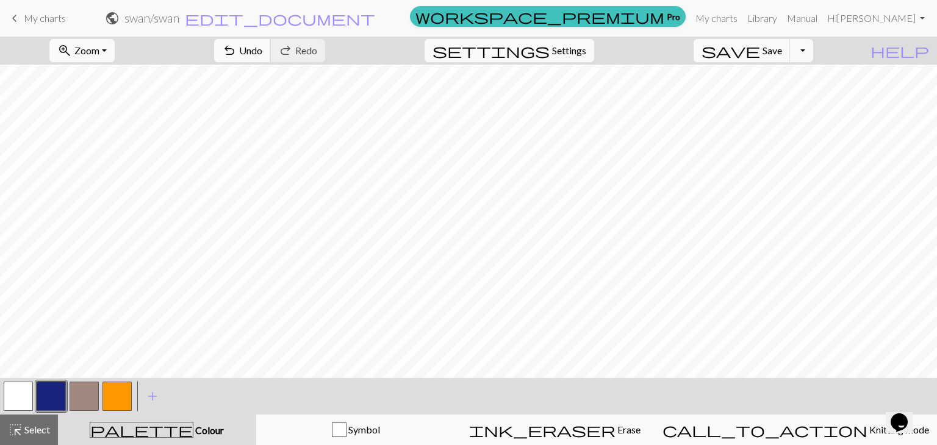
click at [237, 52] on span "undo" at bounding box center [229, 50] width 15 height 17
click at [12, 404] on button "button" at bounding box center [18, 396] width 29 height 29
click at [60, 394] on button "button" at bounding box center [51, 396] width 29 height 29
click at [262, 54] on span "Undo" at bounding box center [250, 51] width 23 height 12
click at [23, 392] on button "button" at bounding box center [18, 396] width 29 height 29
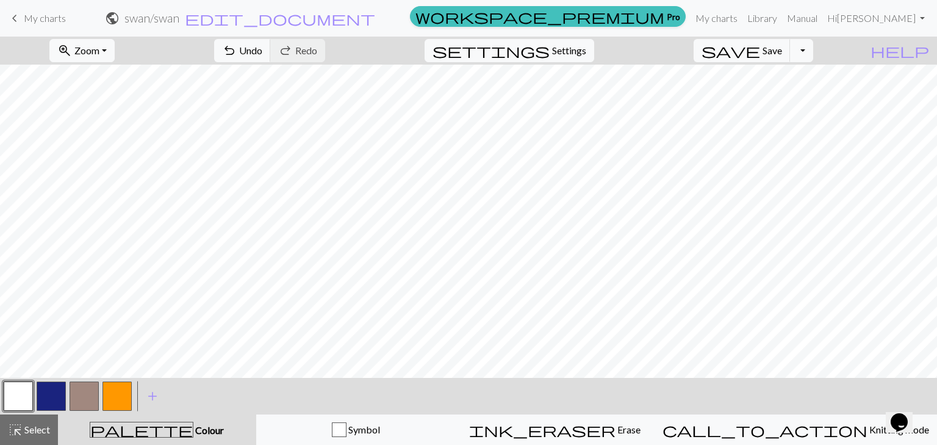
click at [61, 388] on button "button" at bounding box center [51, 396] width 29 height 29
click at [262, 53] on span "Undo" at bounding box center [250, 51] width 23 height 12
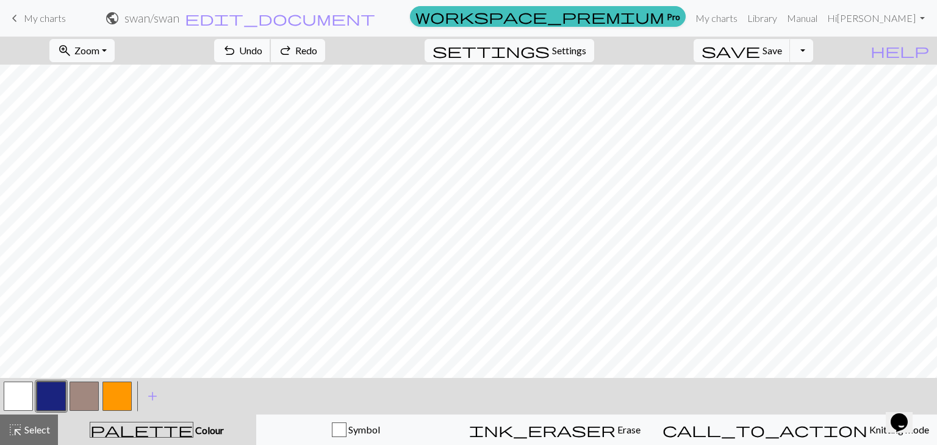
click at [262, 53] on span "Undo" at bounding box center [250, 51] width 23 height 12
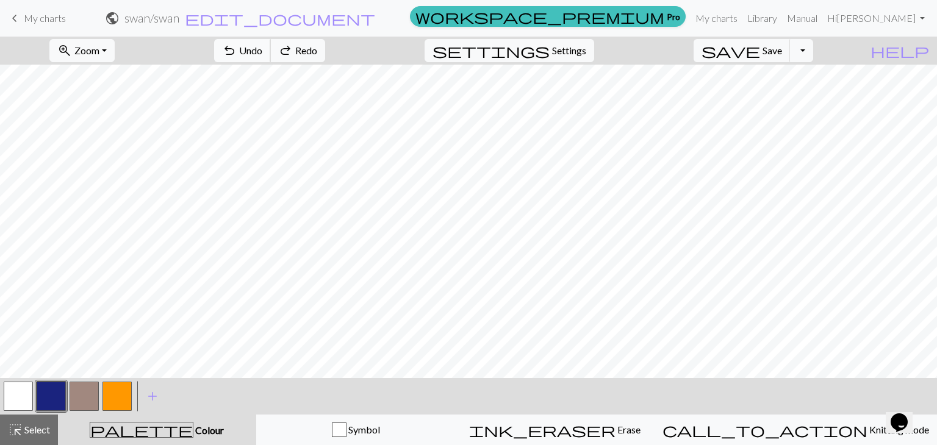
click at [262, 53] on span "Undo" at bounding box center [250, 51] width 23 height 12
click at [293, 52] on span "redo" at bounding box center [285, 50] width 15 height 17
click at [319, 62] on div "undo Undo Undo redo Redo Redo" at bounding box center [269, 51] width 129 height 28
click at [49, 393] on button "button" at bounding box center [51, 396] width 29 height 29
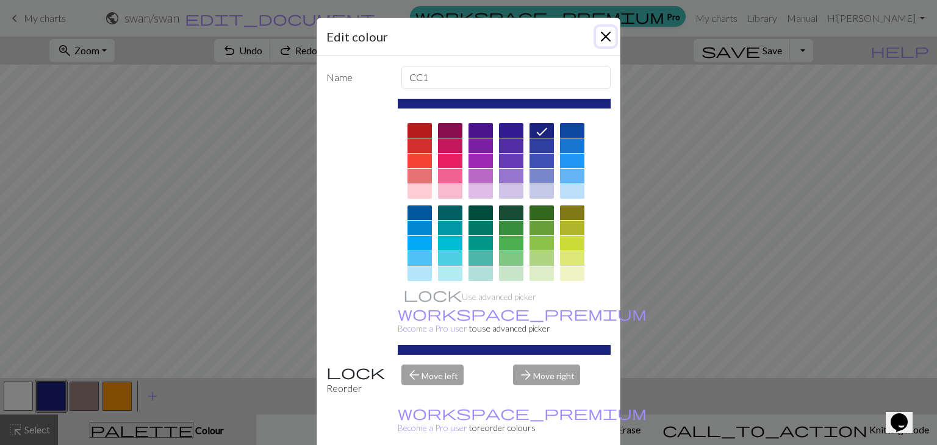
click at [596, 35] on button "Close" at bounding box center [606, 37] width 20 height 20
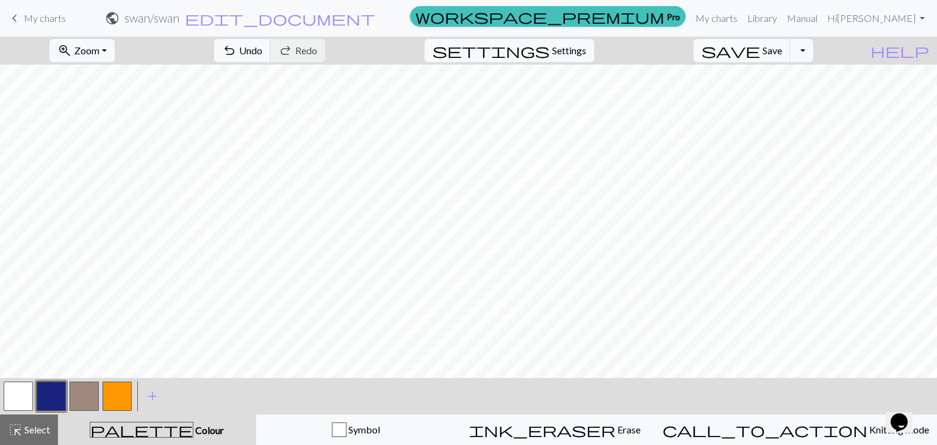
click at [110, 391] on button "button" at bounding box center [117, 396] width 29 height 29
click at [262, 48] on span "Undo" at bounding box center [250, 51] width 23 height 12
click at [23, 407] on button "button" at bounding box center [18, 396] width 29 height 29
click at [128, 398] on button "button" at bounding box center [117, 396] width 29 height 29
click at [271, 54] on button "undo Undo Undo" at bounding box center [242, 50] width 57 height 23
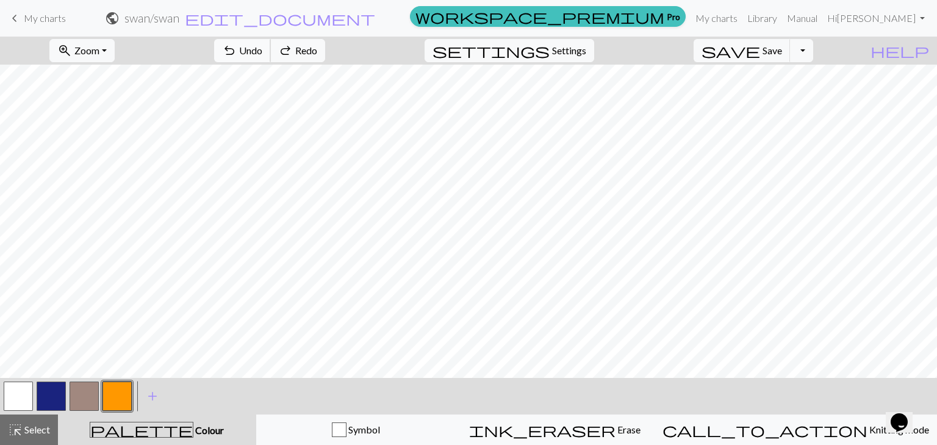
click at [271, 54] on button "undo Undo Undo" at bounding box center [242, 50] width 57 height 23
click at [237, 56] on span "undo" at bounding box center [229, 50] width 15 height 17
